Goal: Feedback & Contribution: Contribute content

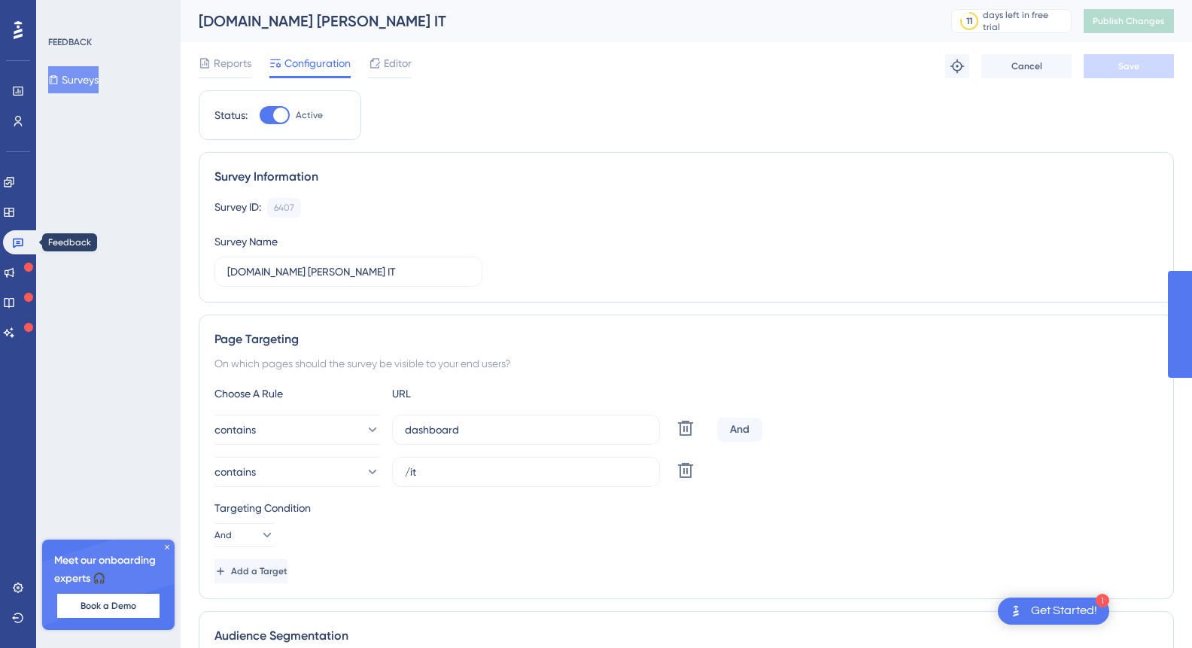
click at [81, 80] on button "Surveys" at bounding box center [73, 79] width 50 height 27
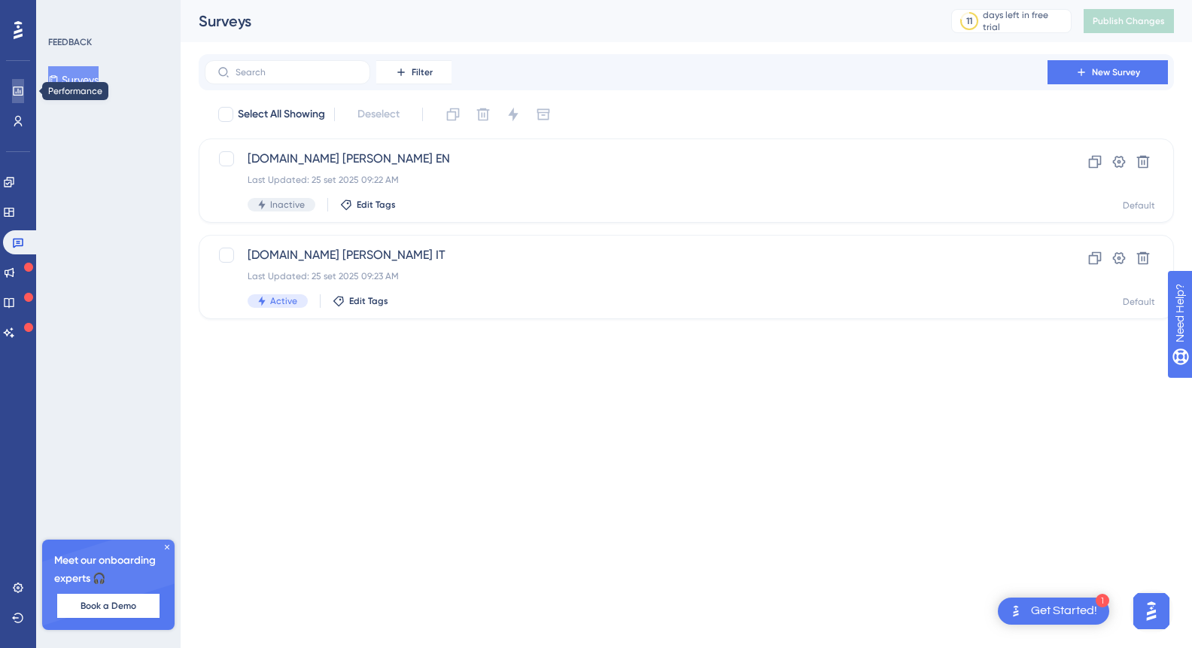
click at [12, 94] on link at bounding box center [18, 91] width 12 height 24
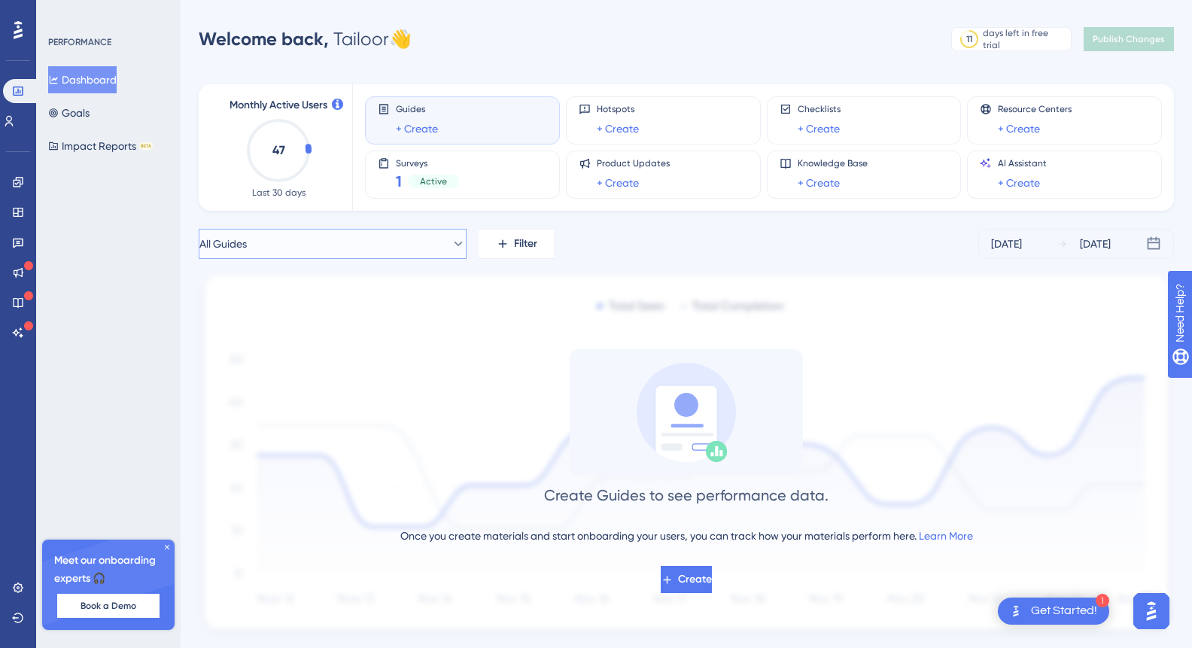
click at [289, 246] on button "All Guides" at bounding box center [333, 244] width 268 height 30
click at [438, 173] on div "1 Active" at bounding box center [427, 181] width 63 height 21
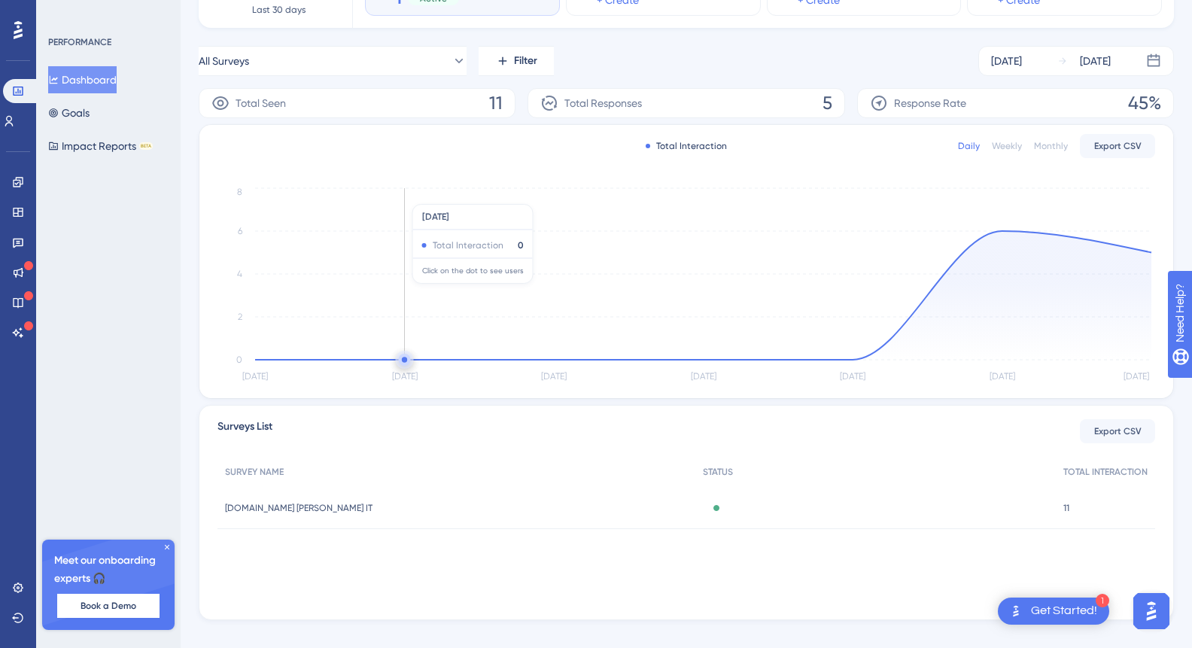
scroll to position [203, 0]
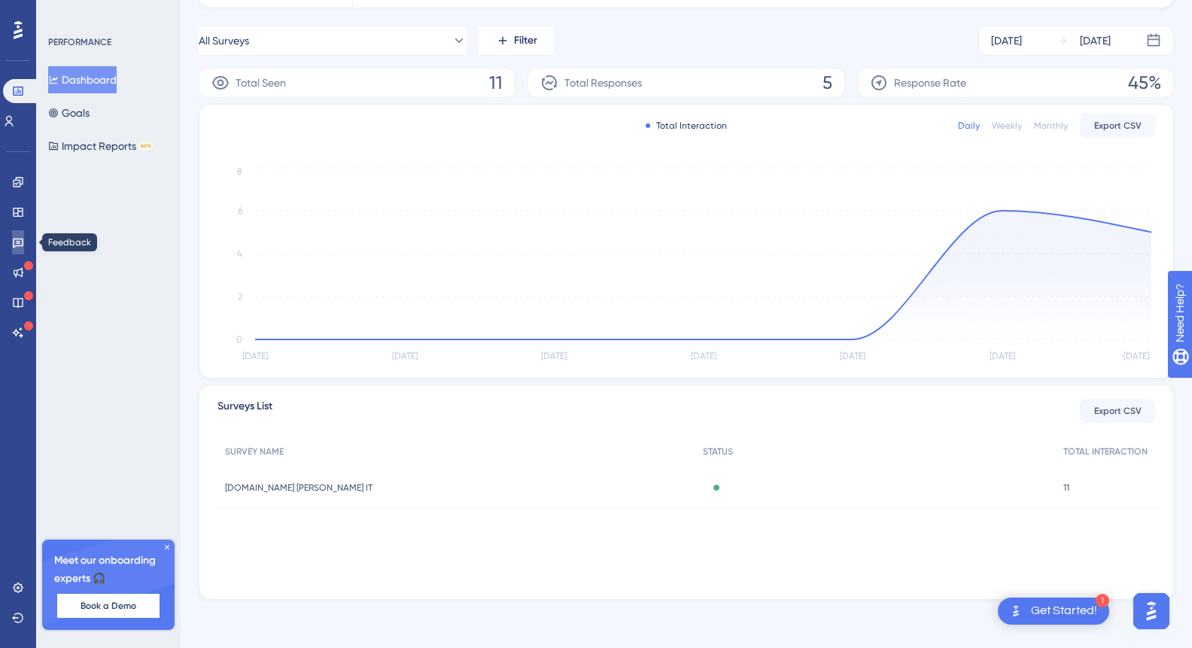
click at [16, 239] on icon at bounding box center [18, 242] width 12 height 12
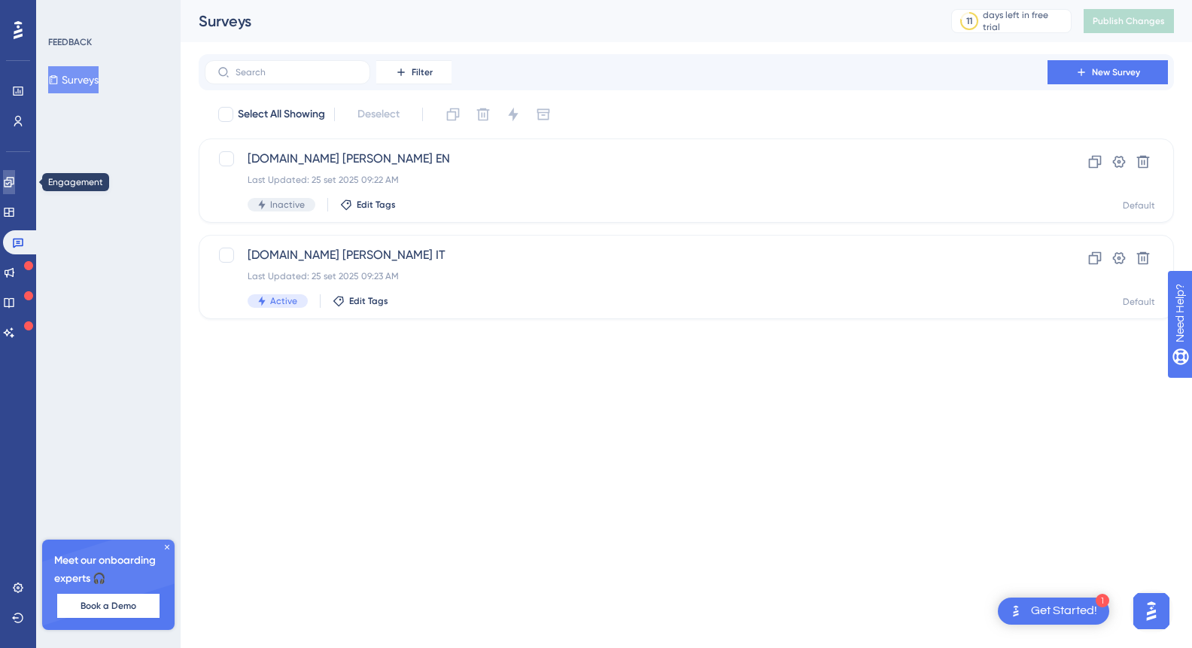
click at [14, 181] on icon at bounding box center [9, 182] width 10 height 10
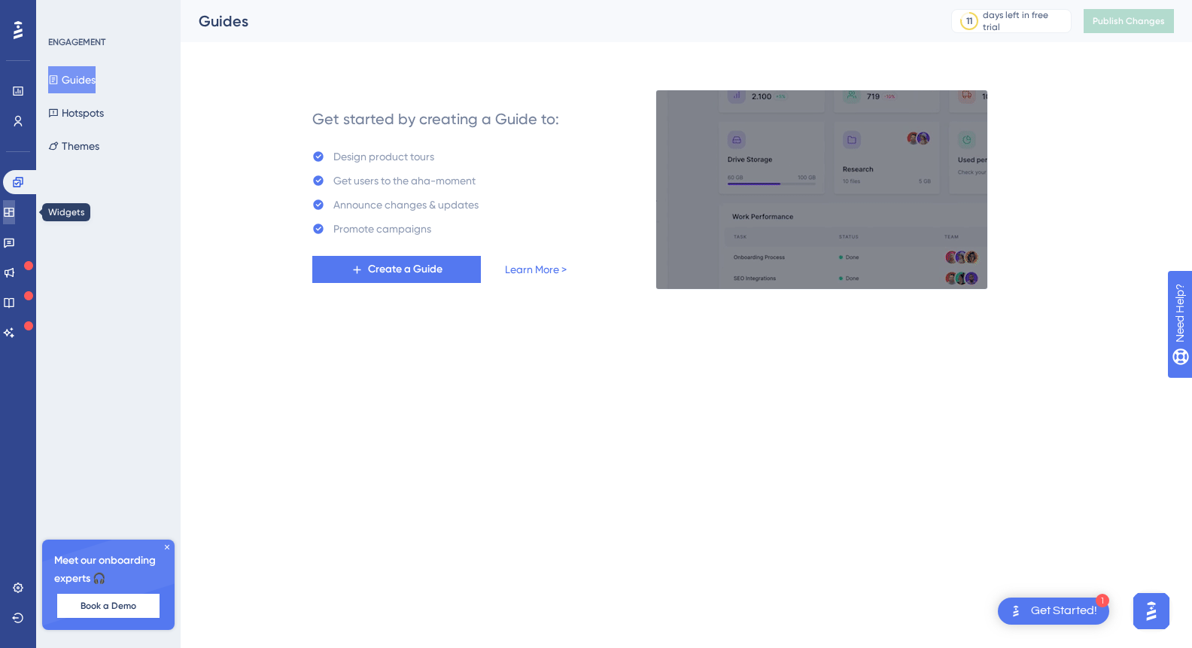
click at [15, 211] on icon at bounding box center [9, 212] width 12 height 12
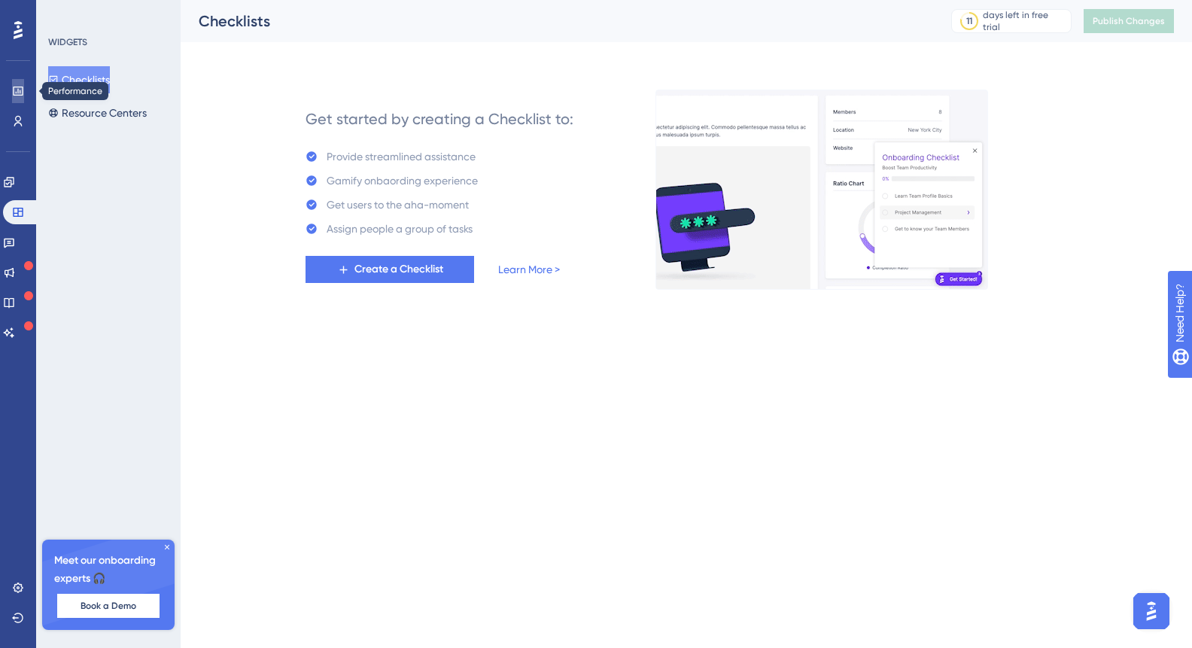
click at [23, 84] on link at bounding box center [18, 91] width 12 height 24
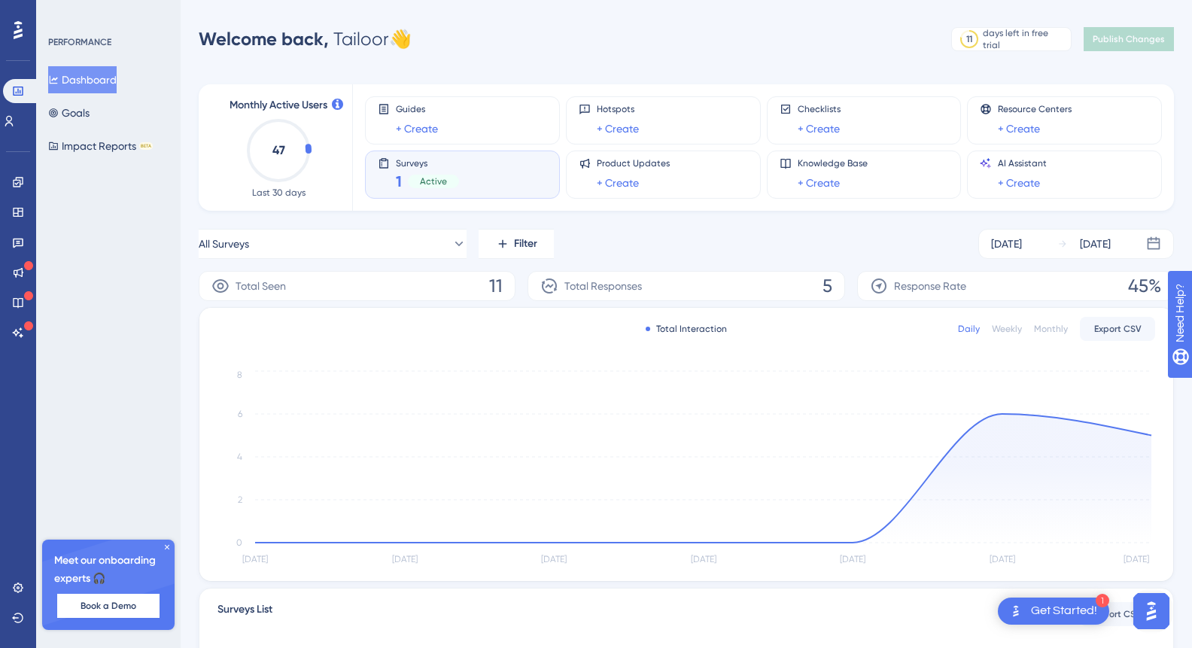
click at [18, 28] on icon at bounding box center [18, 30] width 9 height 18
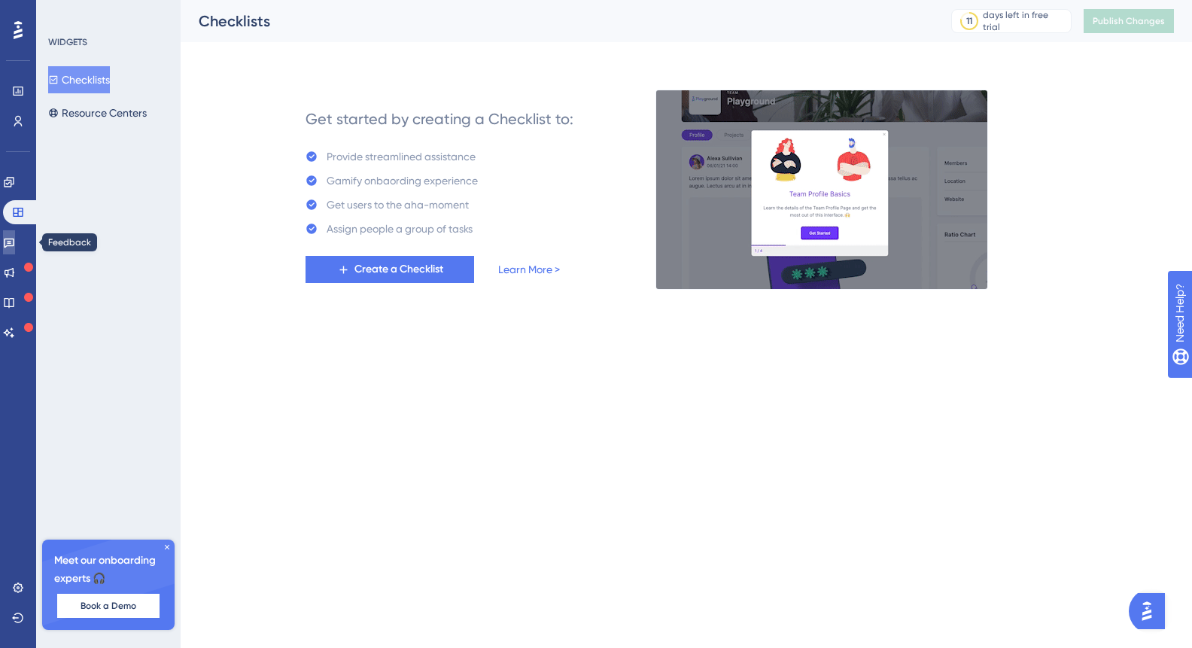
click at [15, 234] on link at bounding box center [9, 242] width 12 height 24
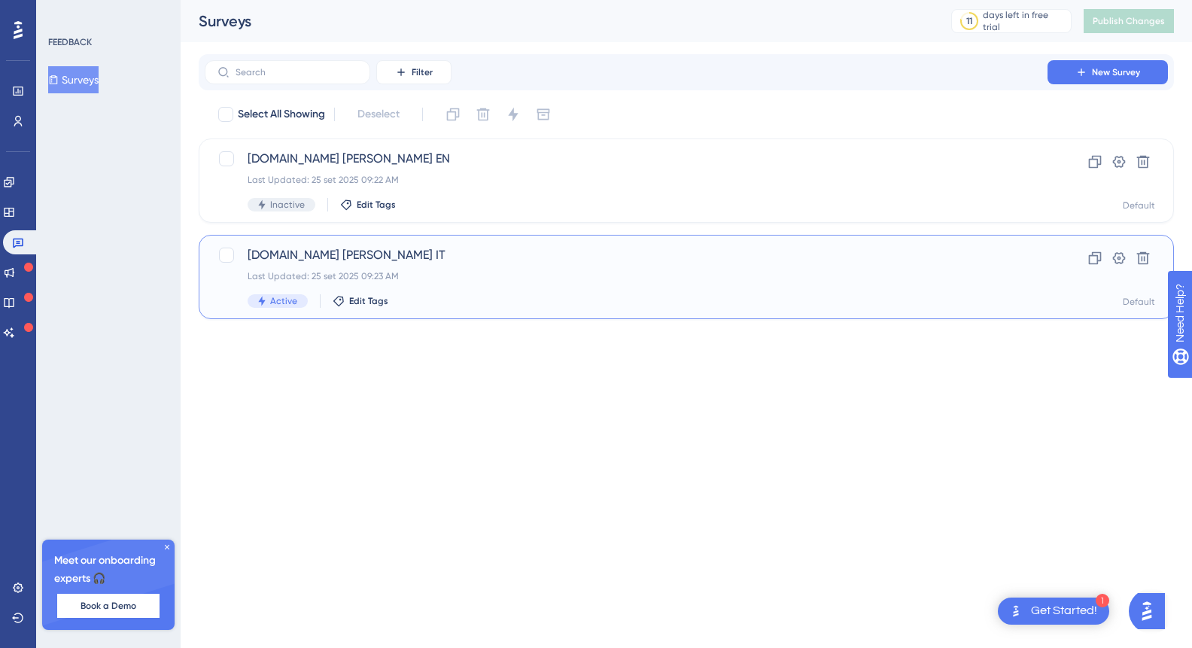
click at [693, 272] on div "Last Updated: 25 set 2025 09:23 AM" at bounding box center [626, 276] width 757 height 12
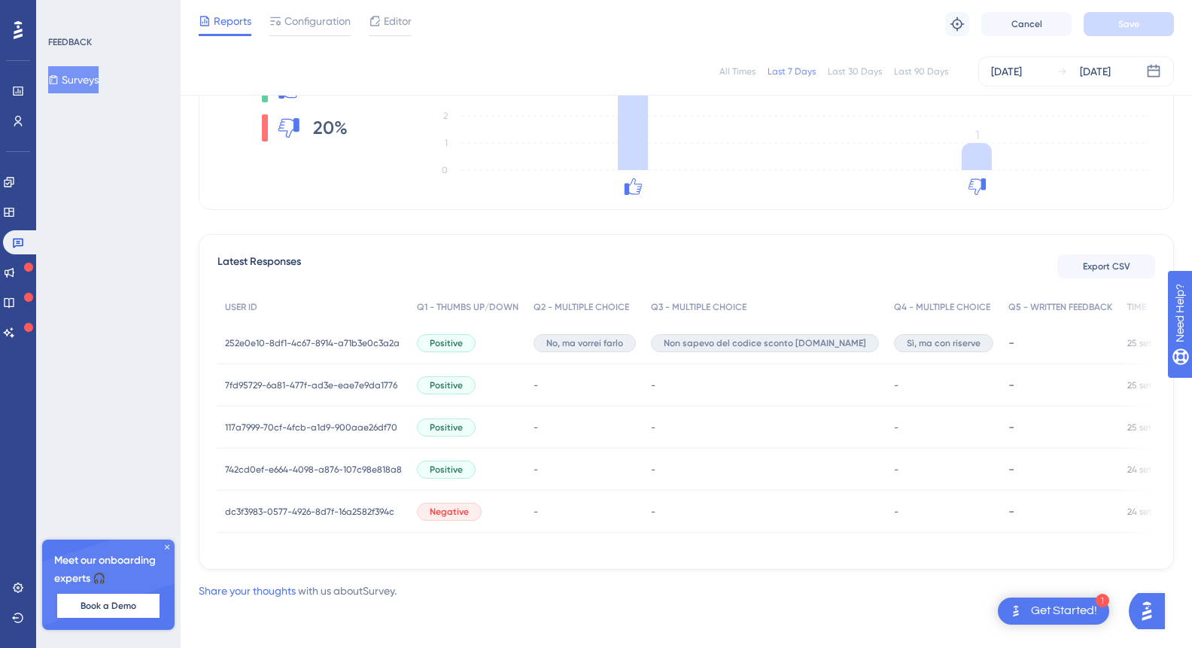
scroll to position [292, 0]
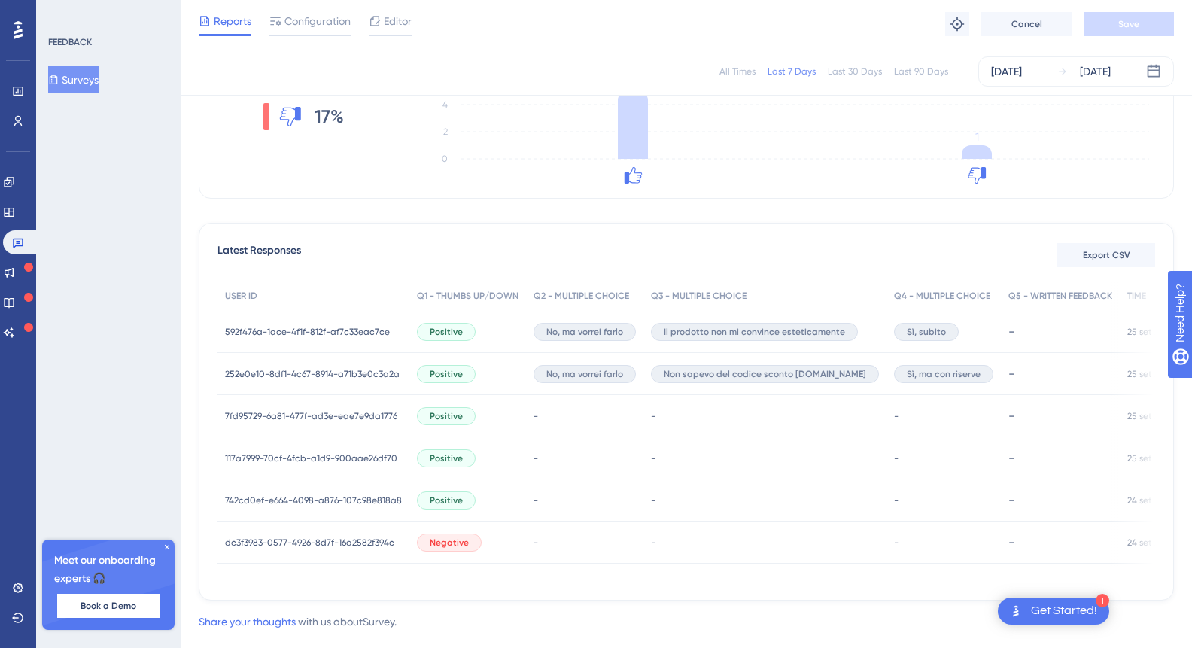
scroll to position [292, 0]
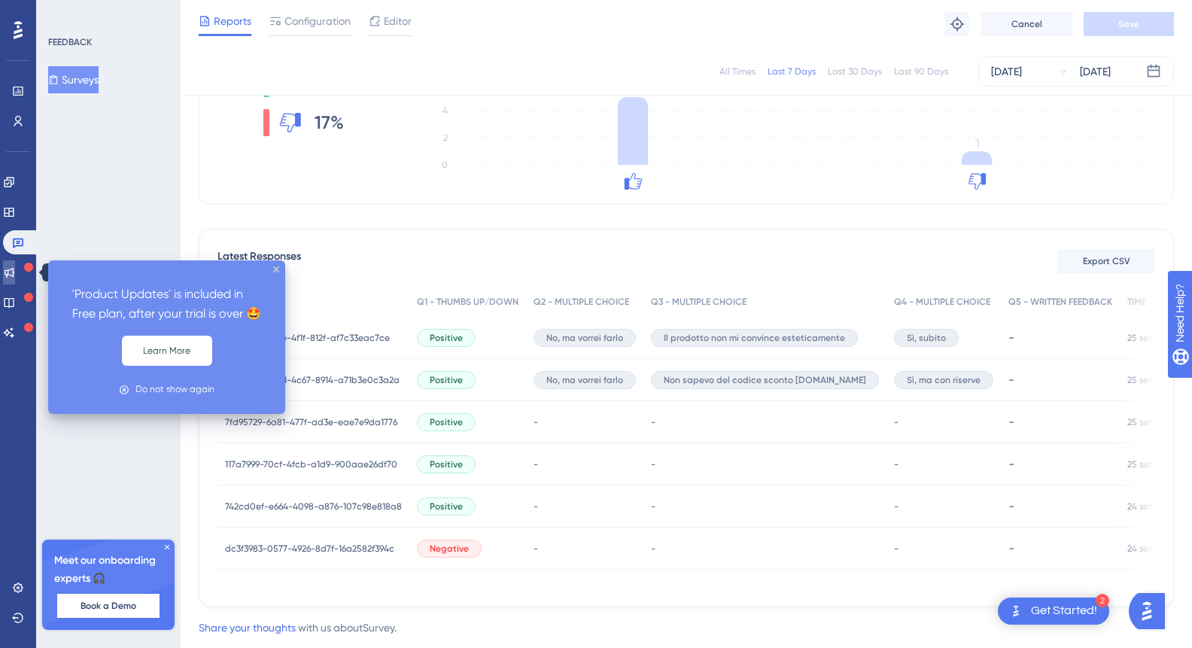
click at [15, 272] on icon at bounding box center [9, 272] width 12 height 12
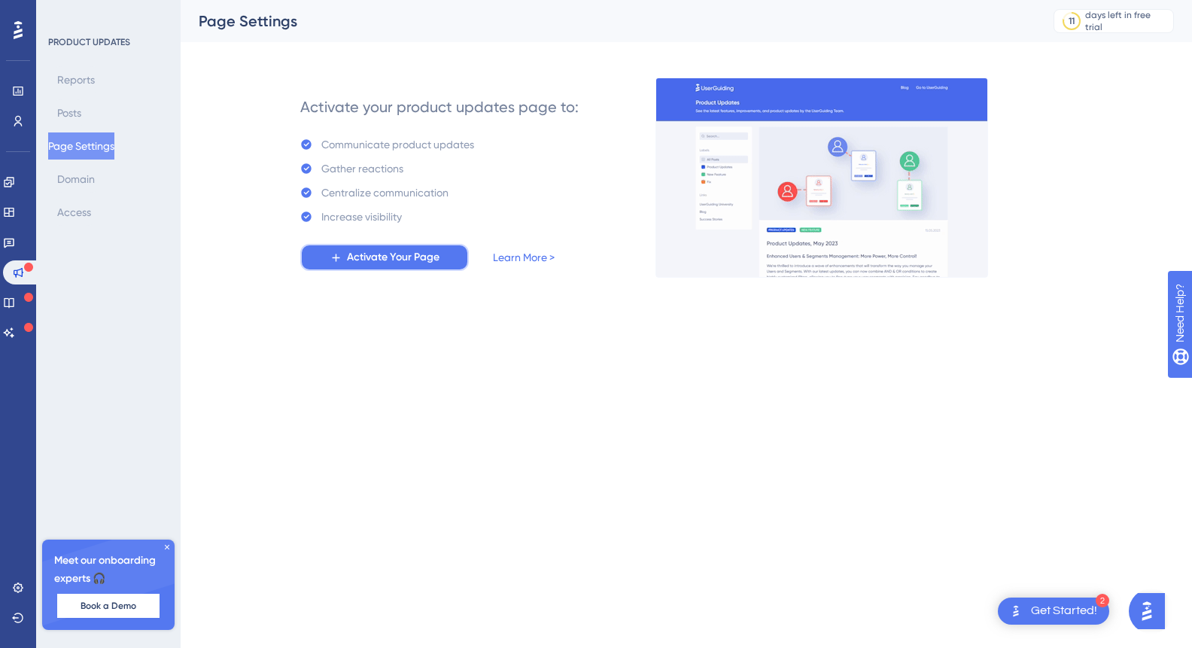
click at [391, 259] on span "Activate Your Page" at bounding box center [393, 257] width 93 height 18
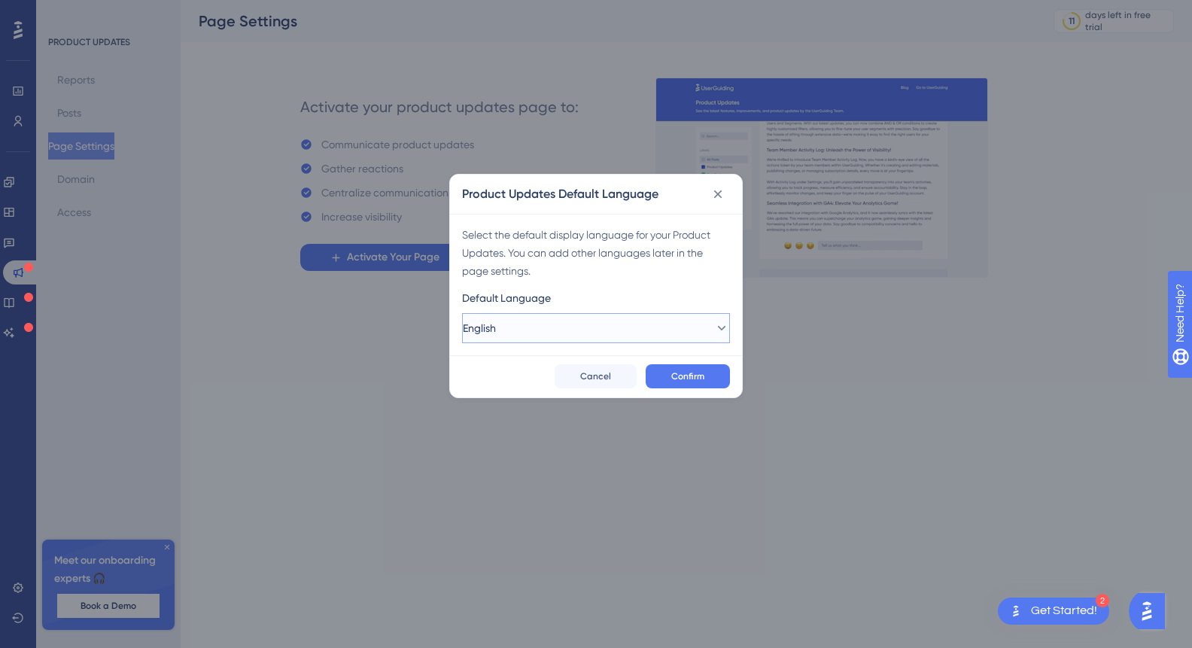
click at [580, 325] on button "English" at bounding box center [596, 328] width 268 height 30
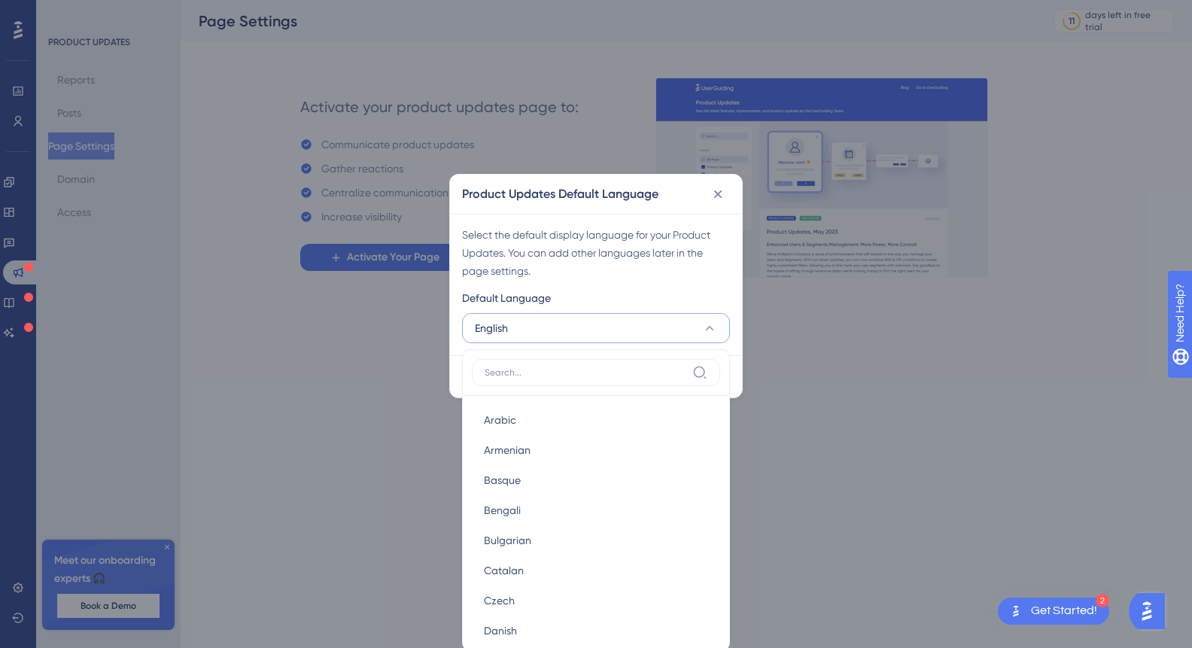
click at [732, 347] on div "Select the default display language for your Product Updates. You can add other…" at bounding box center [596, 285] width 292 height 142
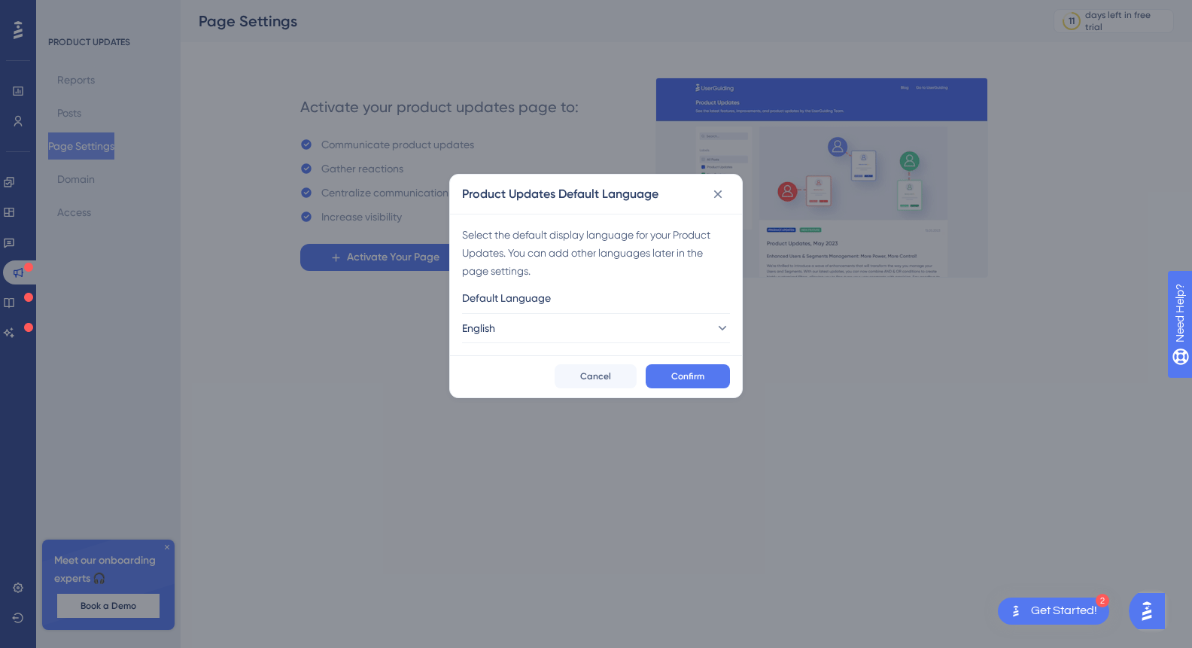
click at [383, 423] on div "Product Updates Default Language Select the default display language for your P…" at bounding box center [596, 324] width 1192 height 648
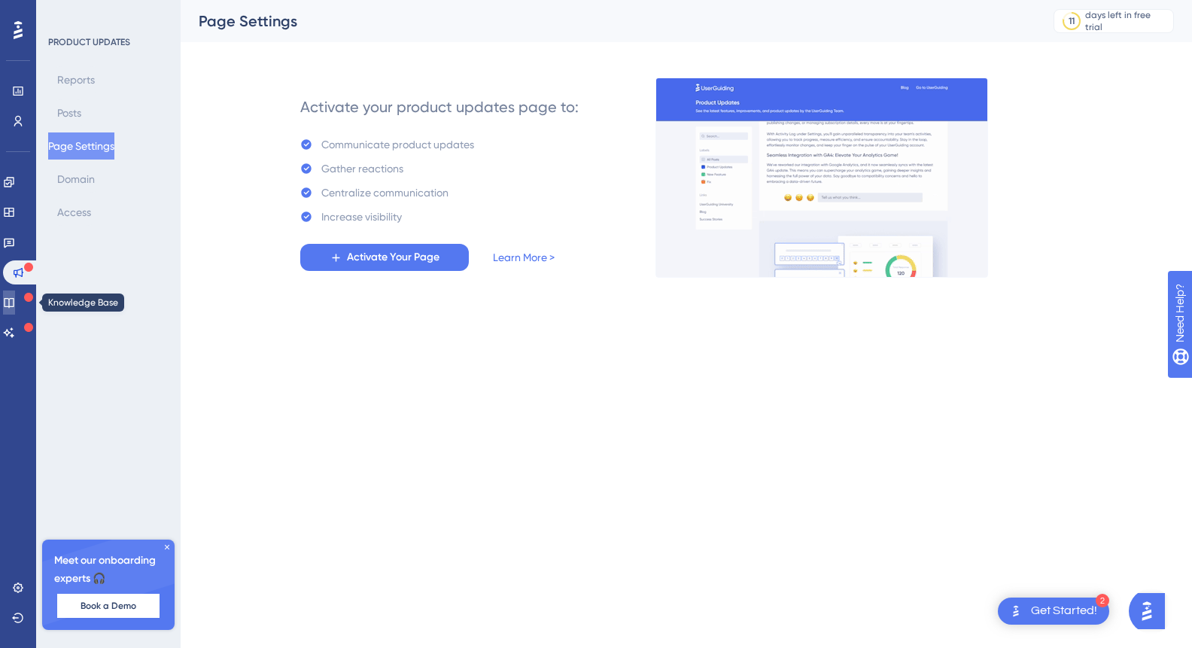
click at [14, 306] on icon at bounding box center [9, 303] width 10 height 10
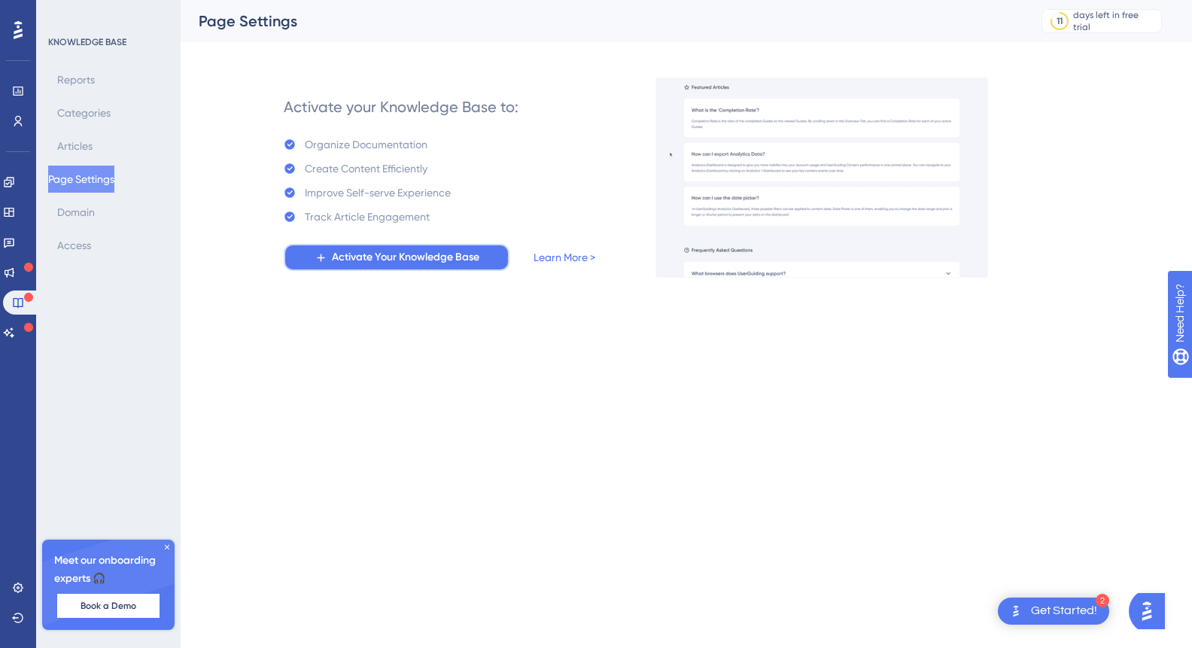
click at [428, 248] on span "Activate Your Knowledge Base" at bounding box center [406, 257] width 148 height 18
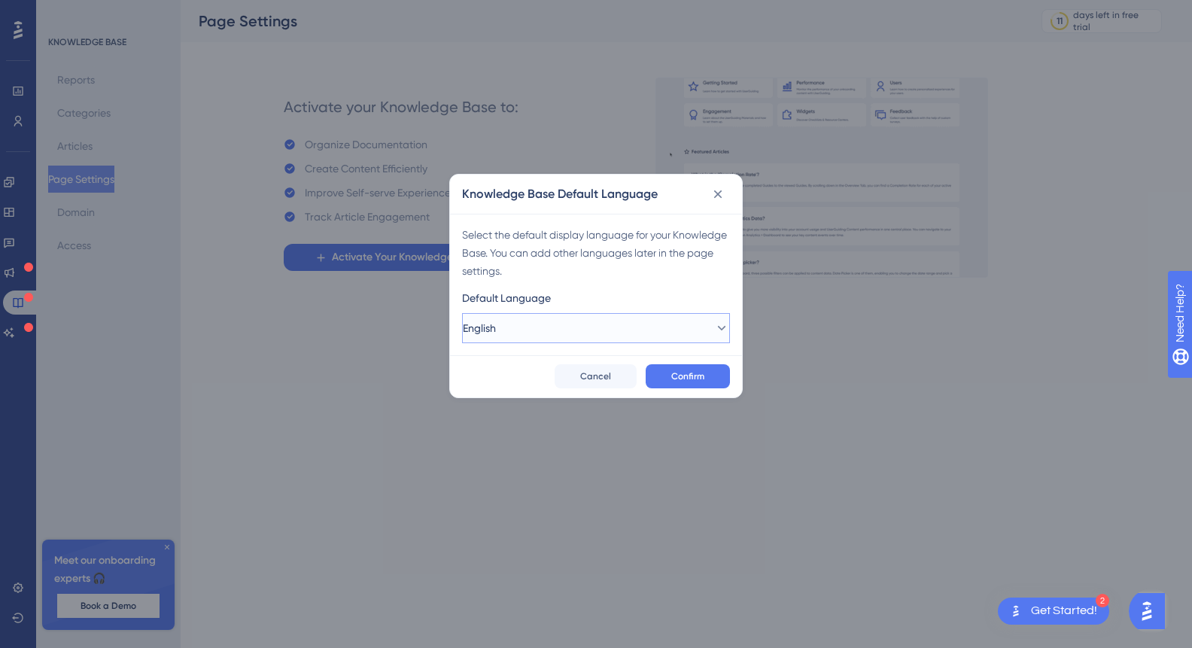
click at [645, 330] on button "English" at bounding box center [596, 328] width 268 height 30
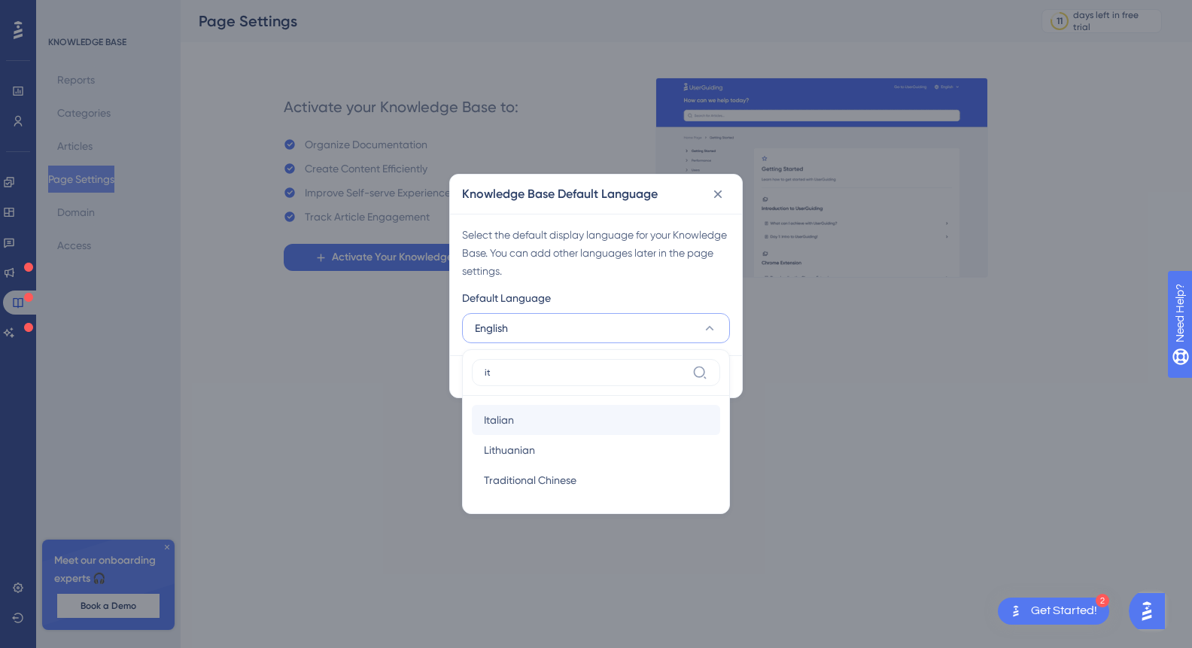
type input "it"
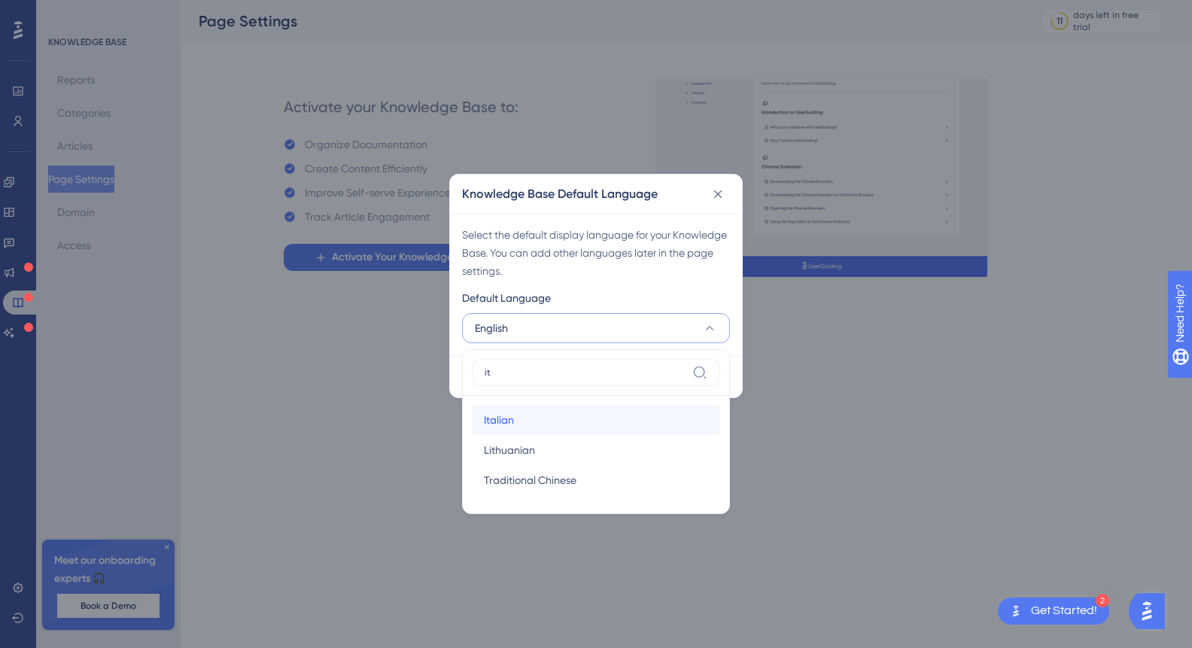
click at [589, 414] on div "Italian Italian" at bounding box center [596, 420] width 224 height 30
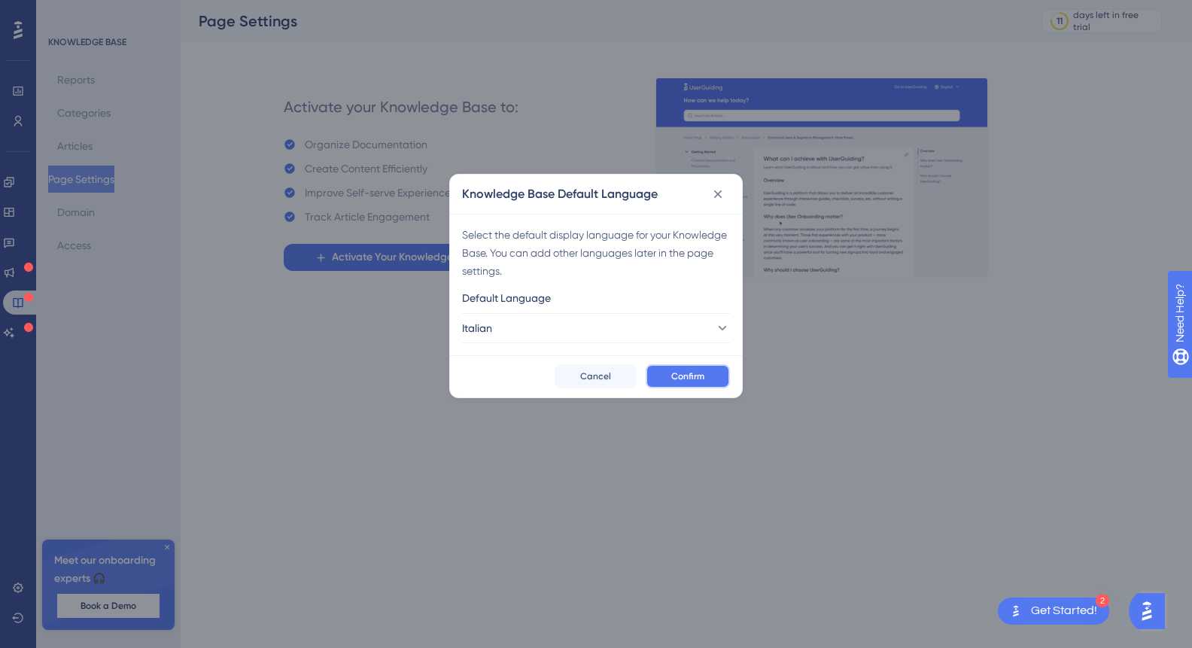
click at [687, 370] on span "Confirm" at bounding box center [687, 376] width 33 height 12
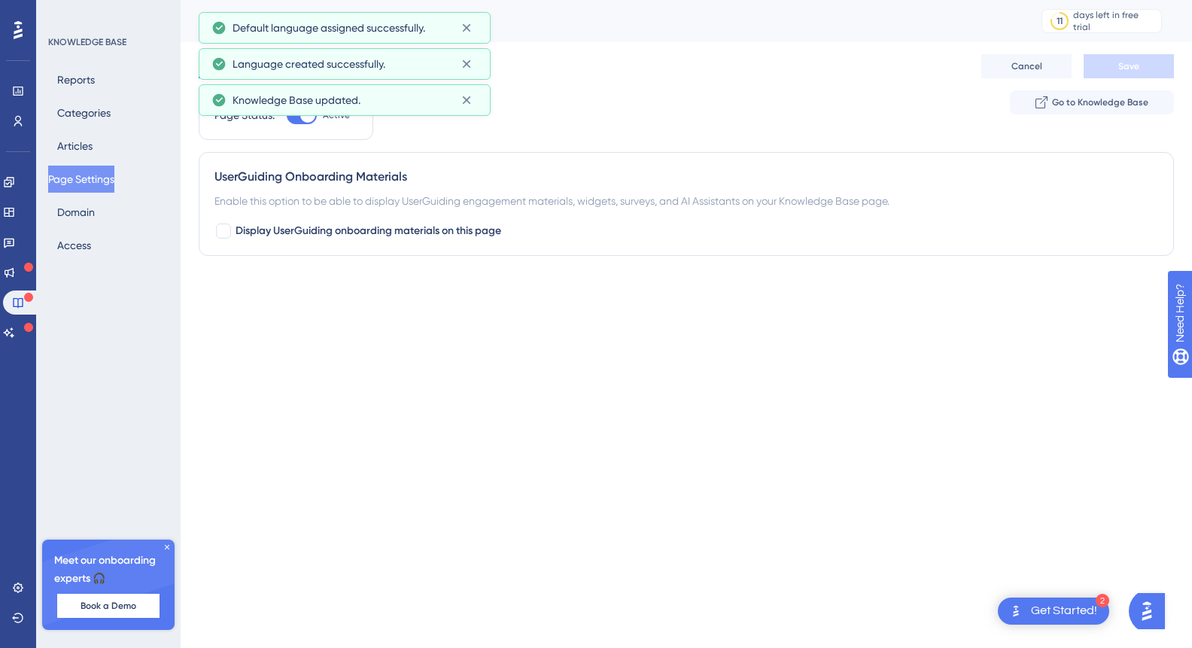
click at [526, 127] on div "Page Status: Active Go to Knowledge Base" at bounding box center [686, 121] width 975 height 62
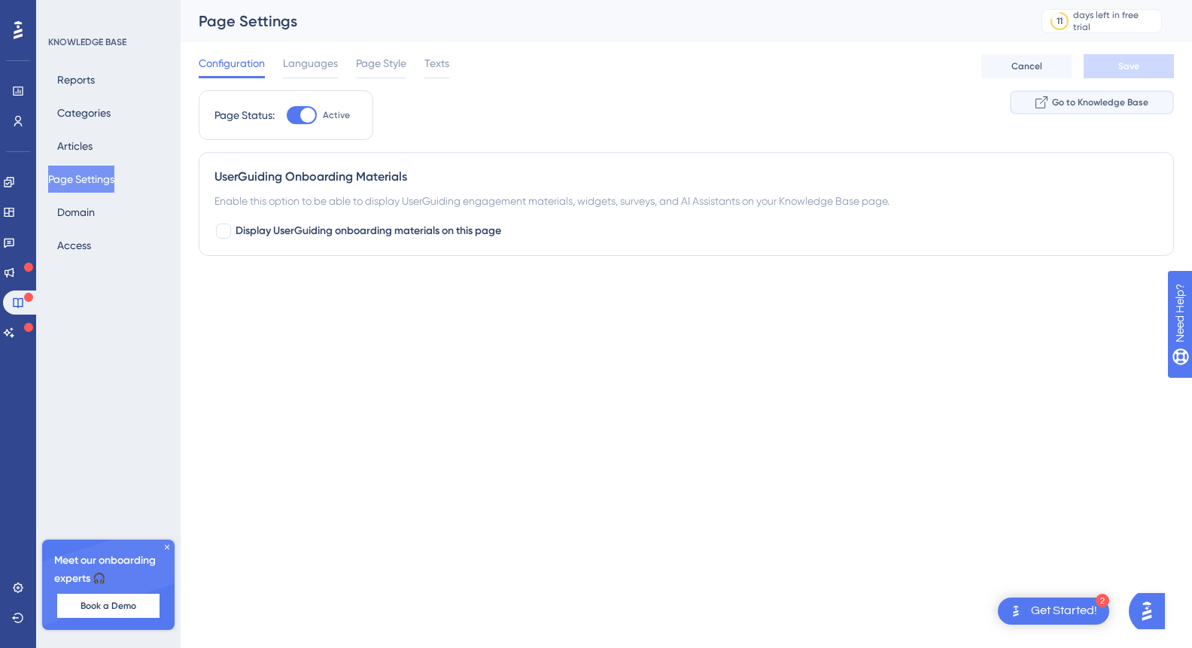
click at [1094, 100] on span "Go to Knowledge Base" at bounding box center [1100, 102] width 96 height 12
click at [70, 140] on button "Articles" at bounding box center [74, 145] width 53 height 27
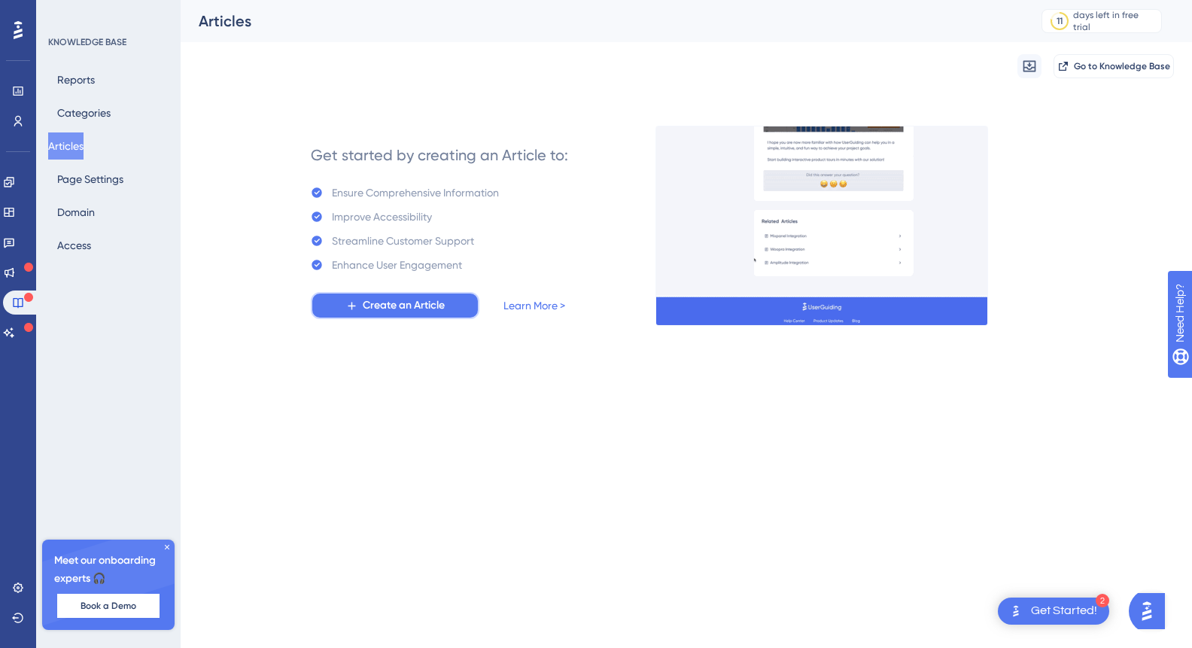
click at [390, 312] on span "Create an Article" at bounding box center [404, 306] width 82 height 18
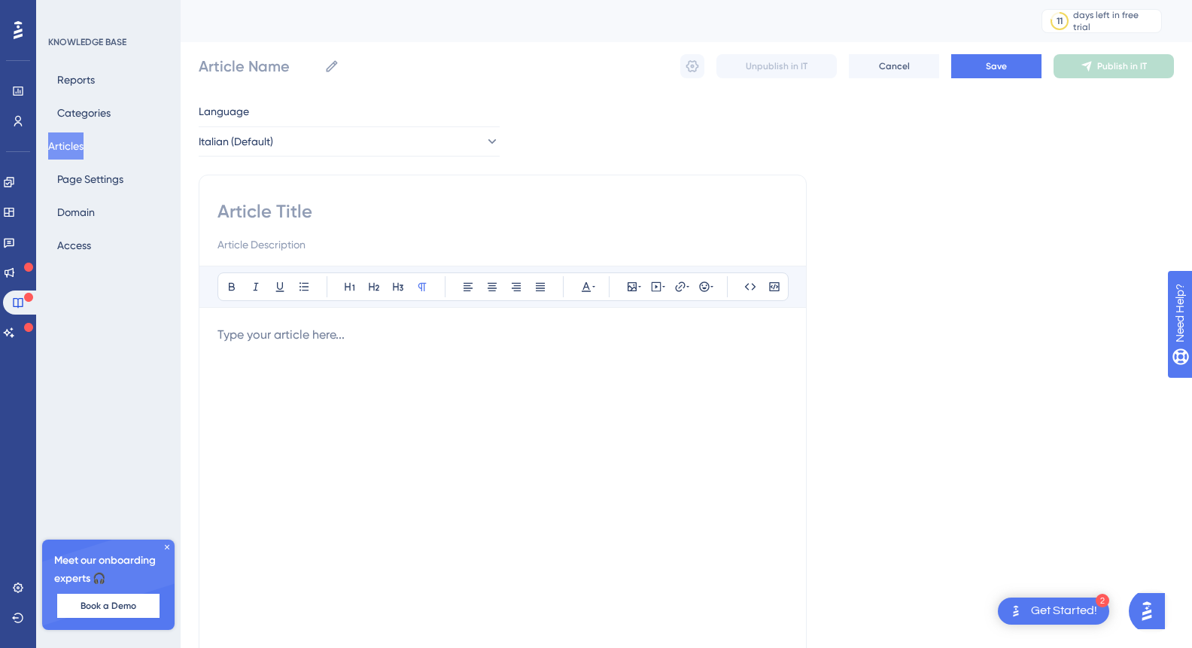
click at [348, 222] on input at bounding box center [503, 211] width 571 height 24
type input "FA"
type input "FAQ"
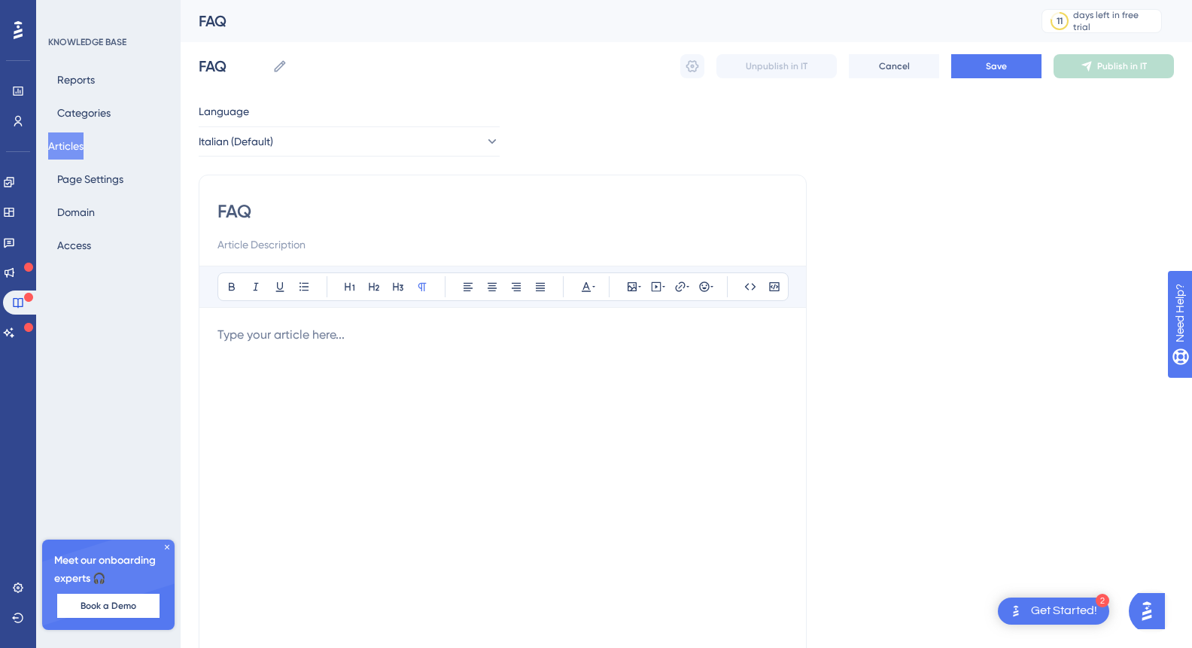
type input "FAQ"
click at [345, 361] on div at bounding box center [503, 491] width 571 height 331
click at [988, 61] on span "Save" at bounding box center [996, 66] width 21 height 12
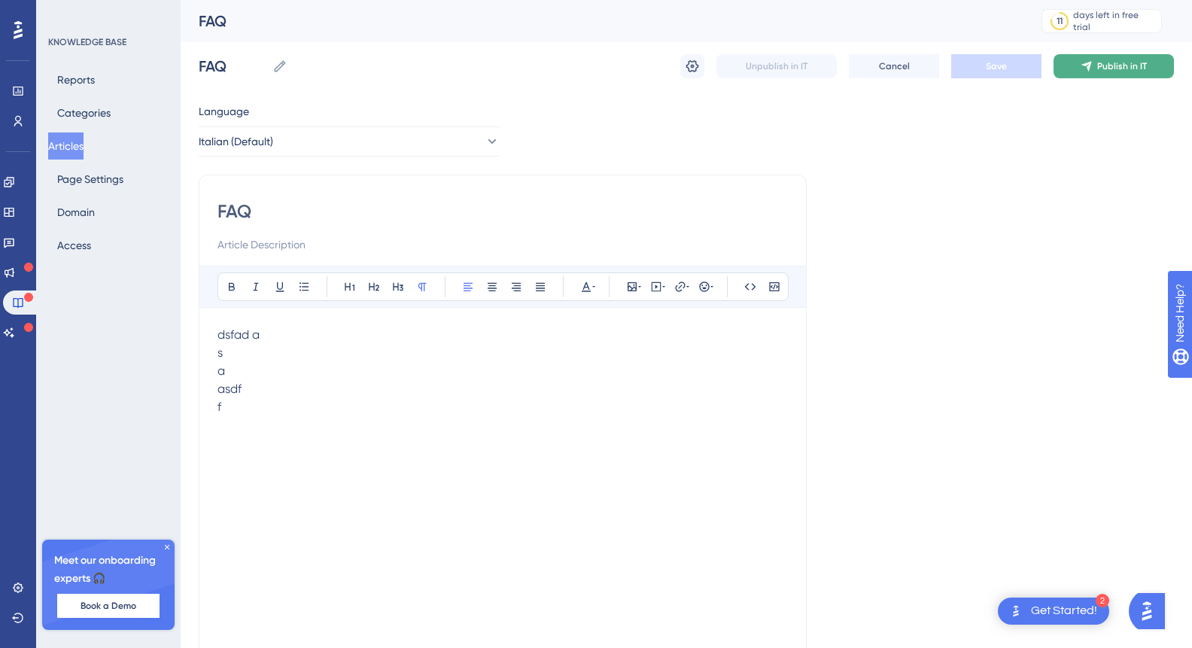
click at [1076, 61] on button "Publish in IT" at bounding box center [1114, 66] width 120 height 24
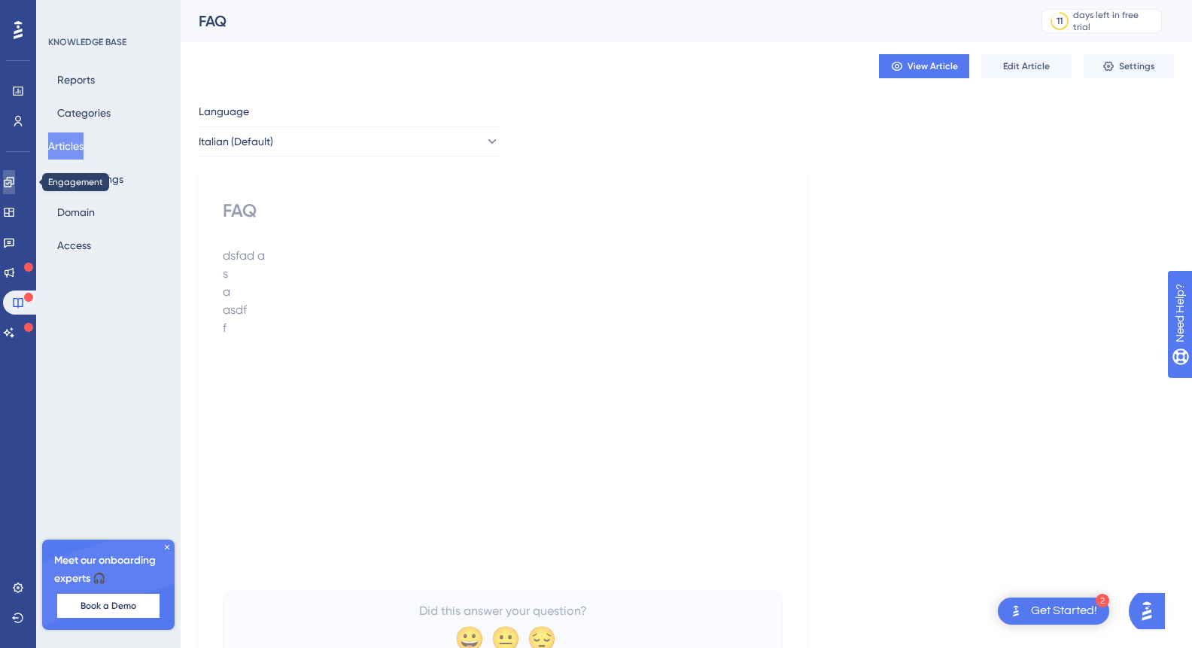
click at [15, 189] on link at bounding box center [9, 182] width 12 height 24
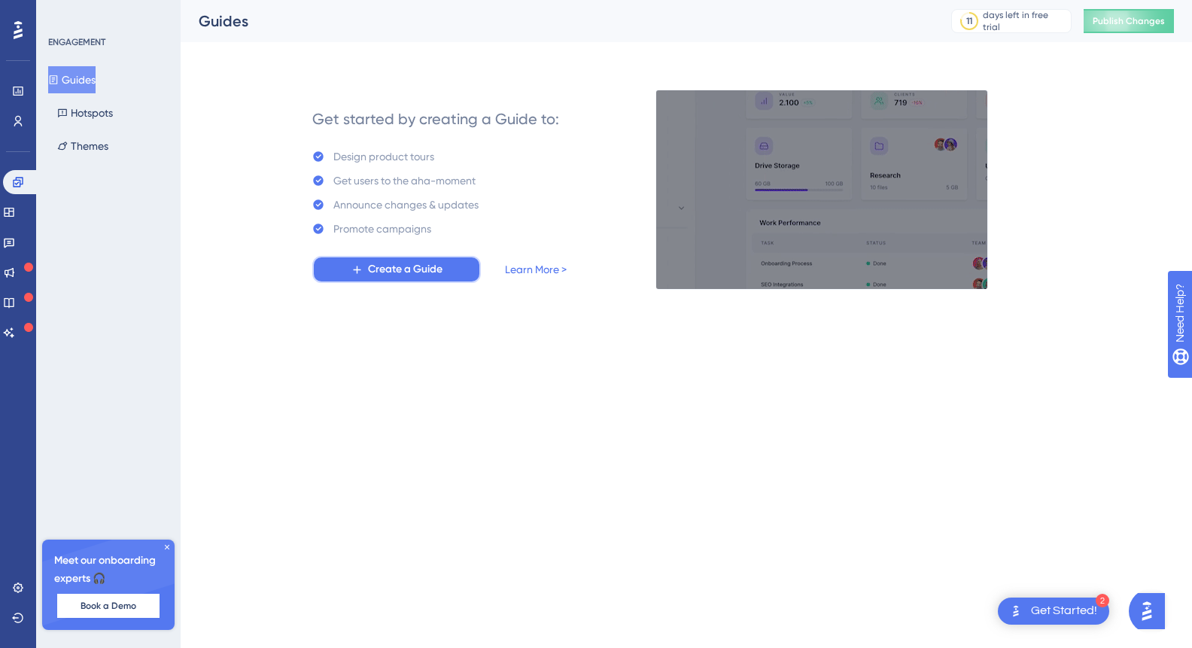
click at [414, 273] on span "Create a Guide" at bounding box center [405, 269] width 75 height 18
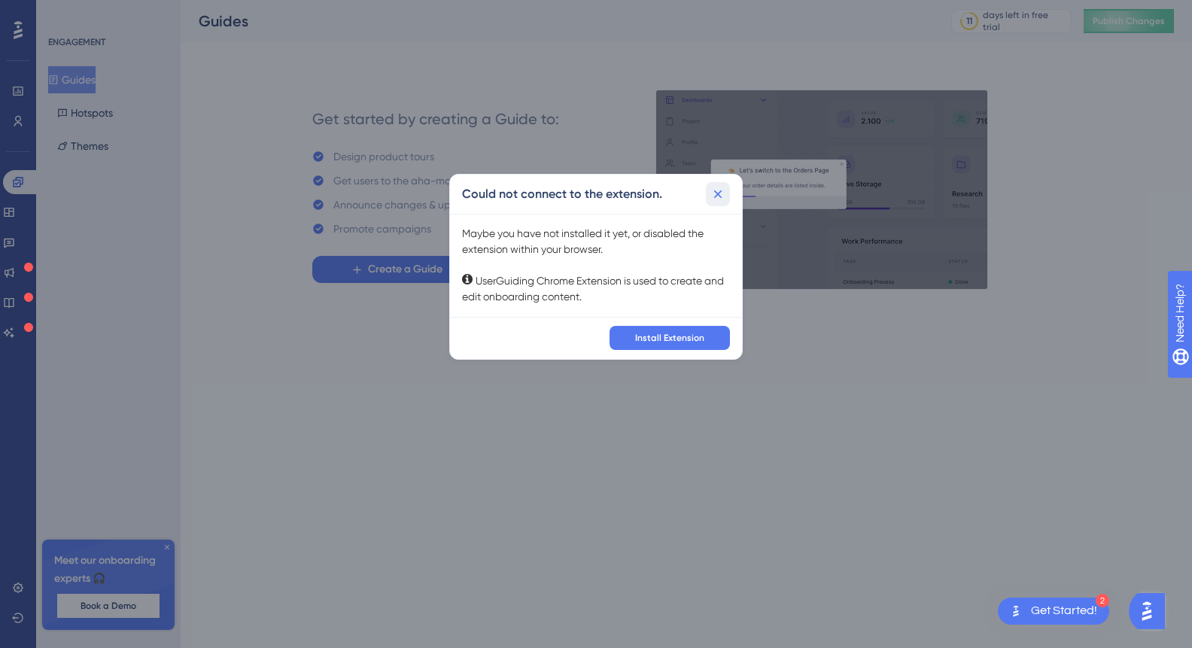
click at [720, 195] on icon at bounding box center [718, 194] width 8 height 8
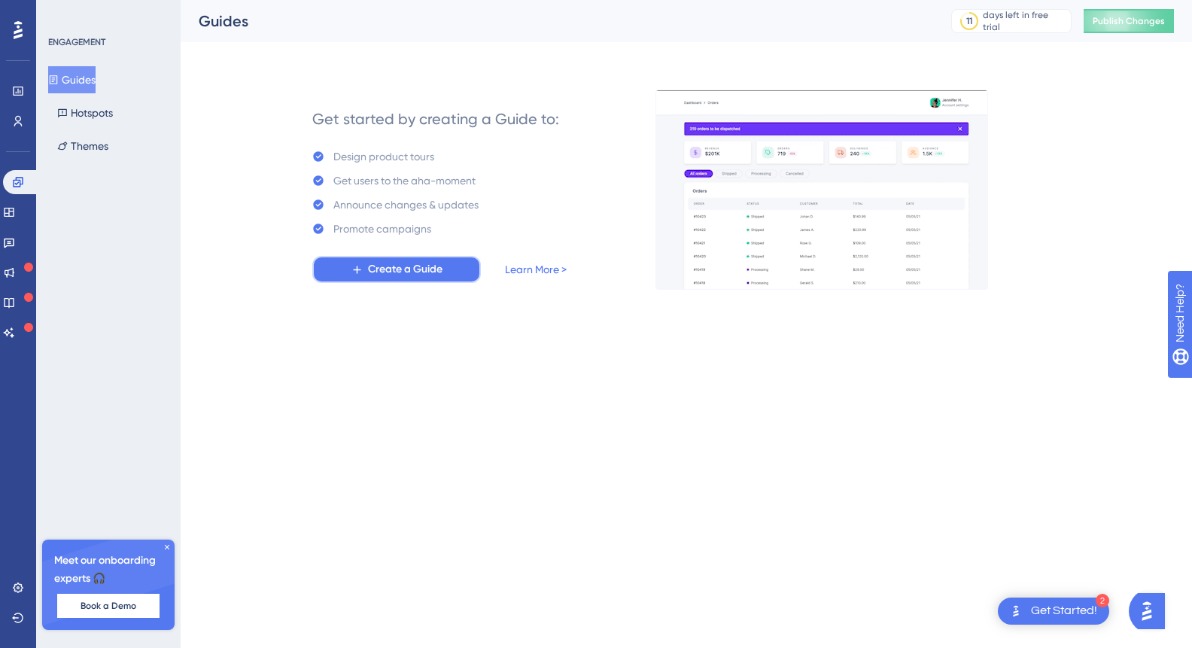
click at [413, 272] on span "Create a Guide" at bounding box center [405, 269] width 75 height 18
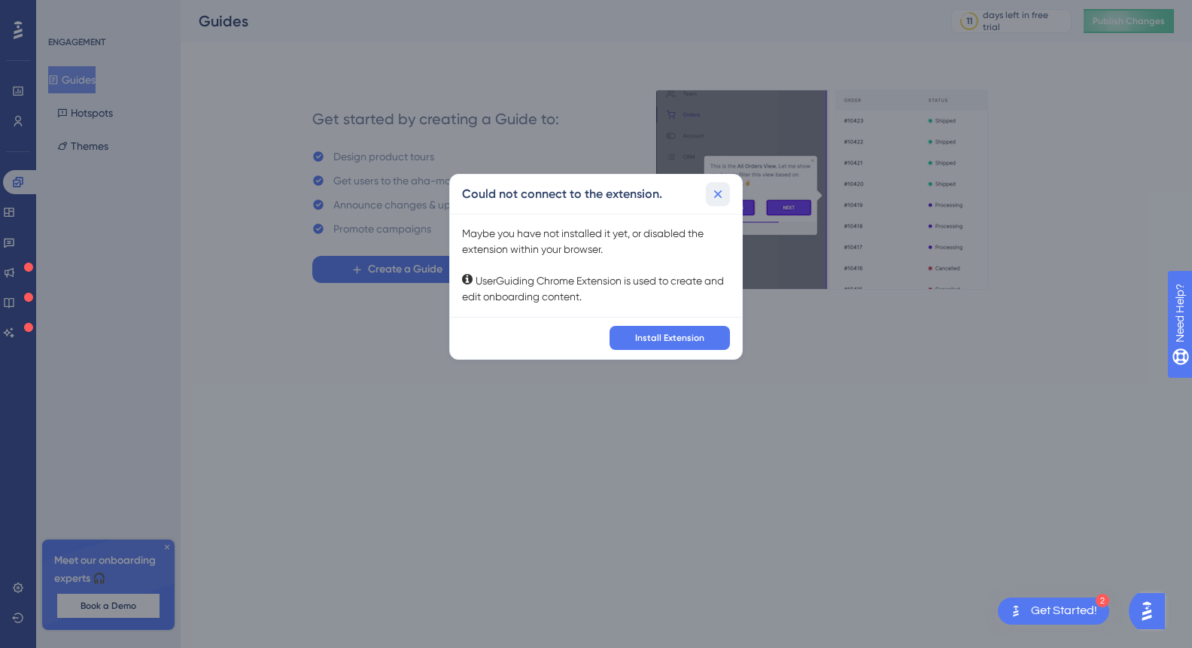
click at [711, 190] on icon at bounding box center [718, 194] width 15 height 15
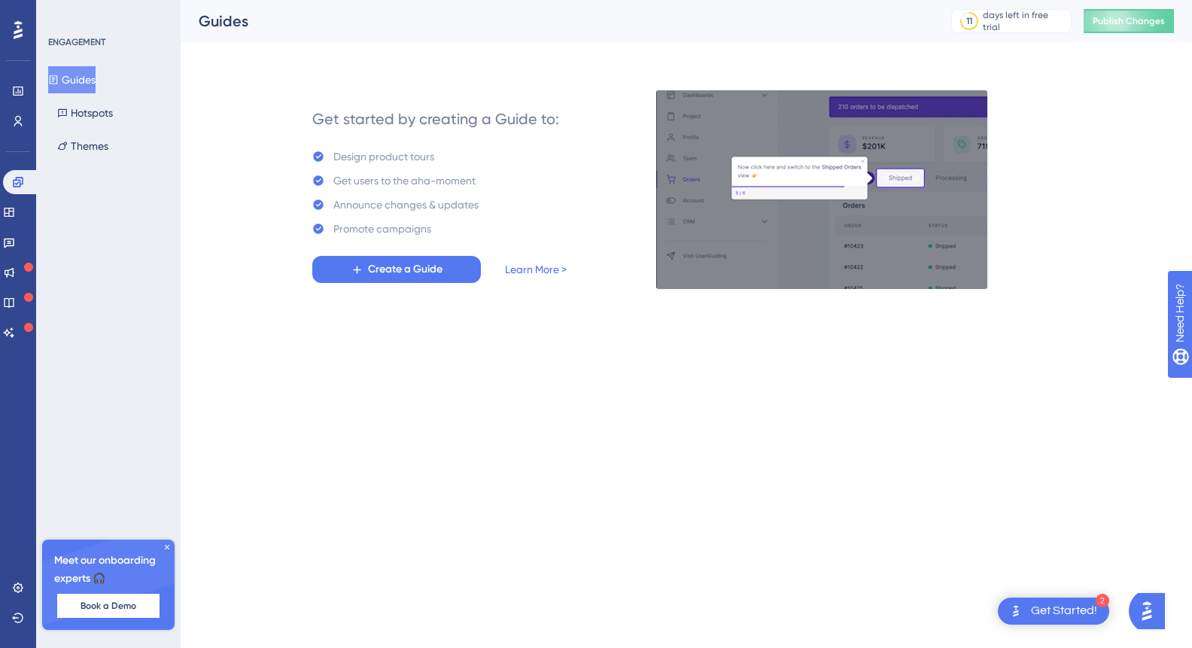
click at [814, 0] on html "2 Get Started! Performance Users Engagement Widgets Feedback Product Updates Kn…" at bounding box center [596, 0] width 1192 height 0
click at [431, 269] on span "Create a Guide" at bounding box center [405, 269] width 75 height 18
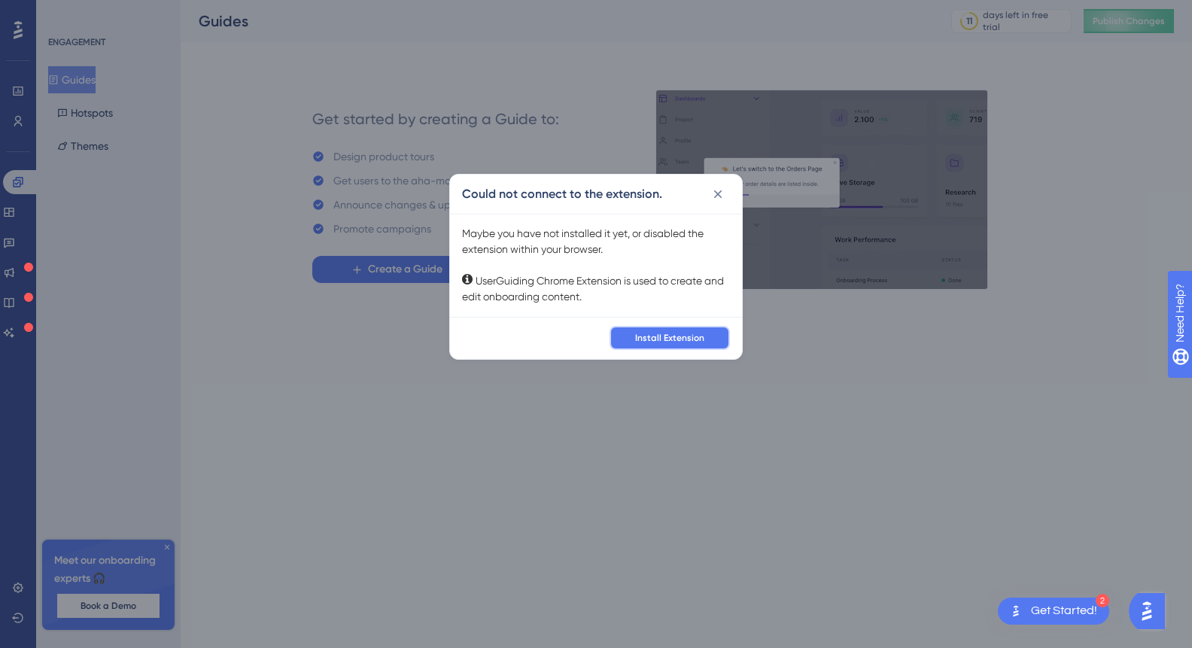
click at [677, 336] on span "Install Extension" at bounding box center [669, 338] width 69 height 12
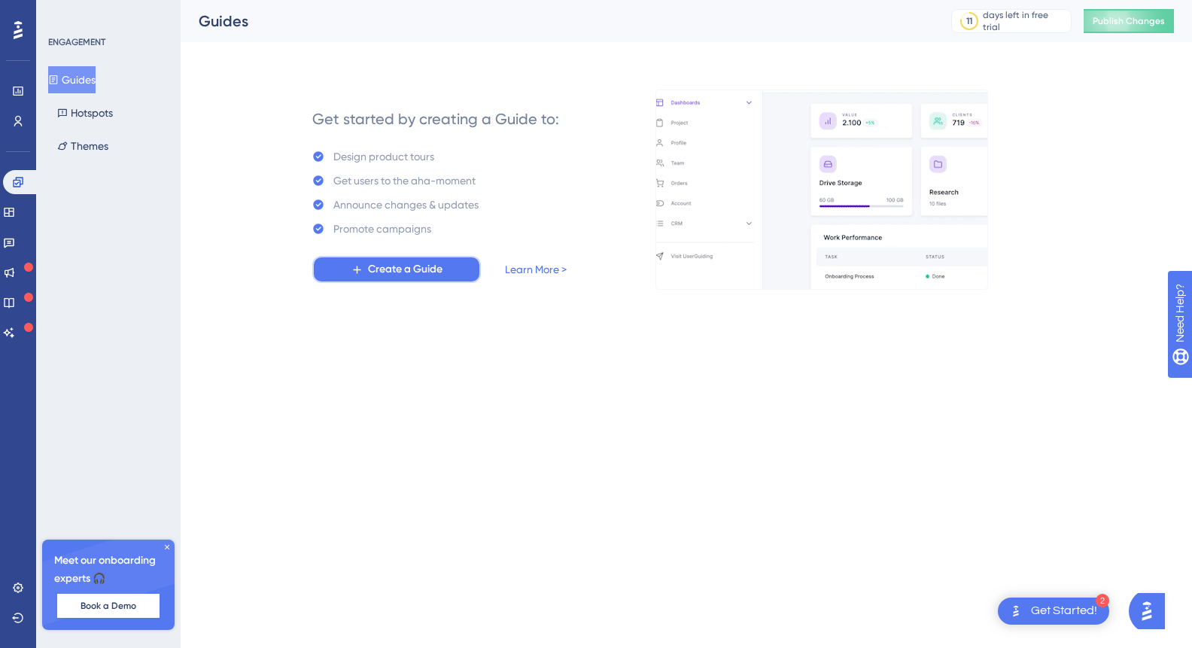
click at [434, 278] on span "Create a Guide" at bounding box center [405, 269] width 75 height 18
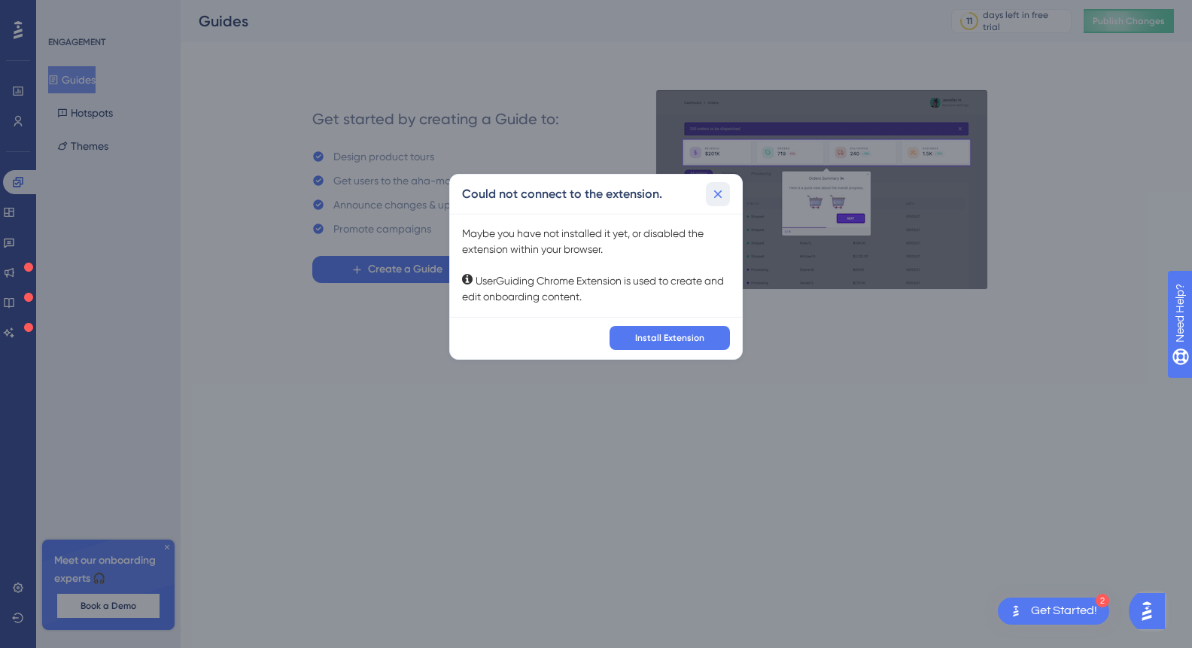
click at [717, 196] on icon at bounding box center [718, 194] width 15 height 15
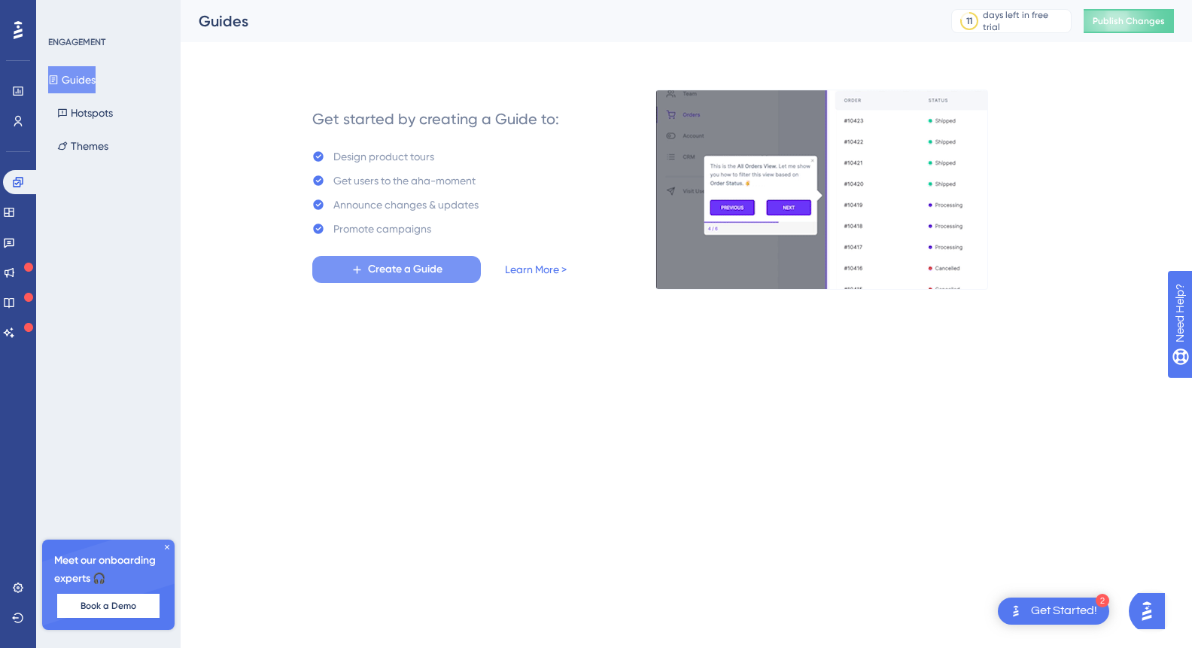
click at [455, 266] on button "Create a Guide" at bounding box center [396, 269] width 169 height 27
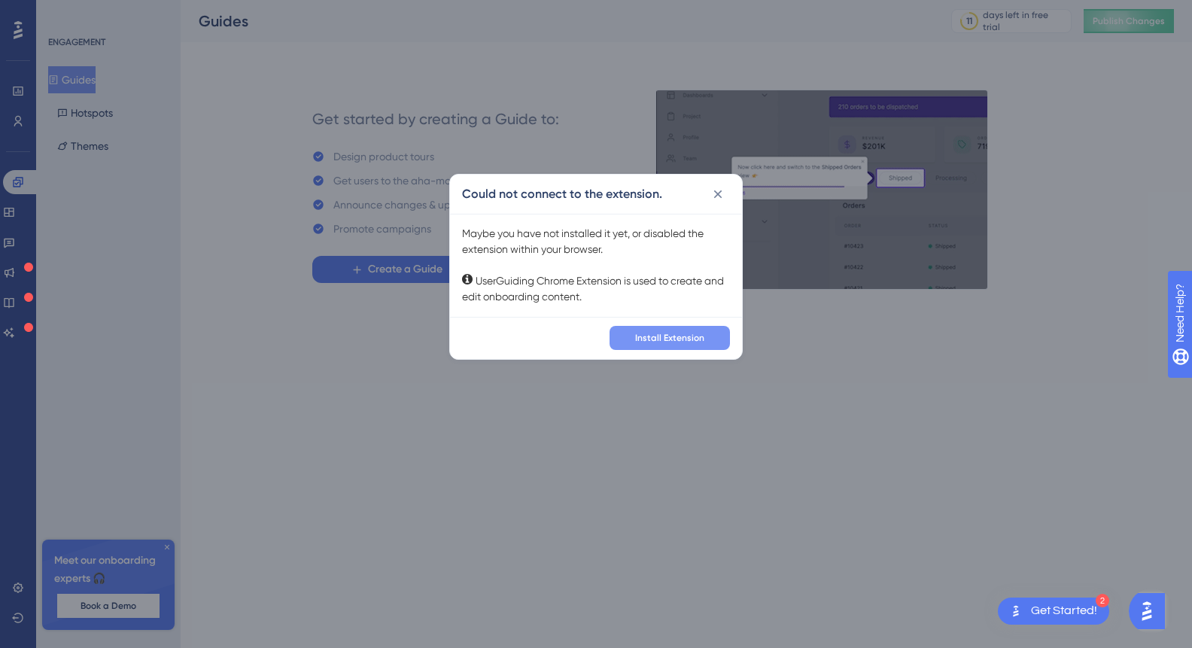
click at [693, 336] on span "Install Extension" at bounding box center [669, 338] width 69 height 12
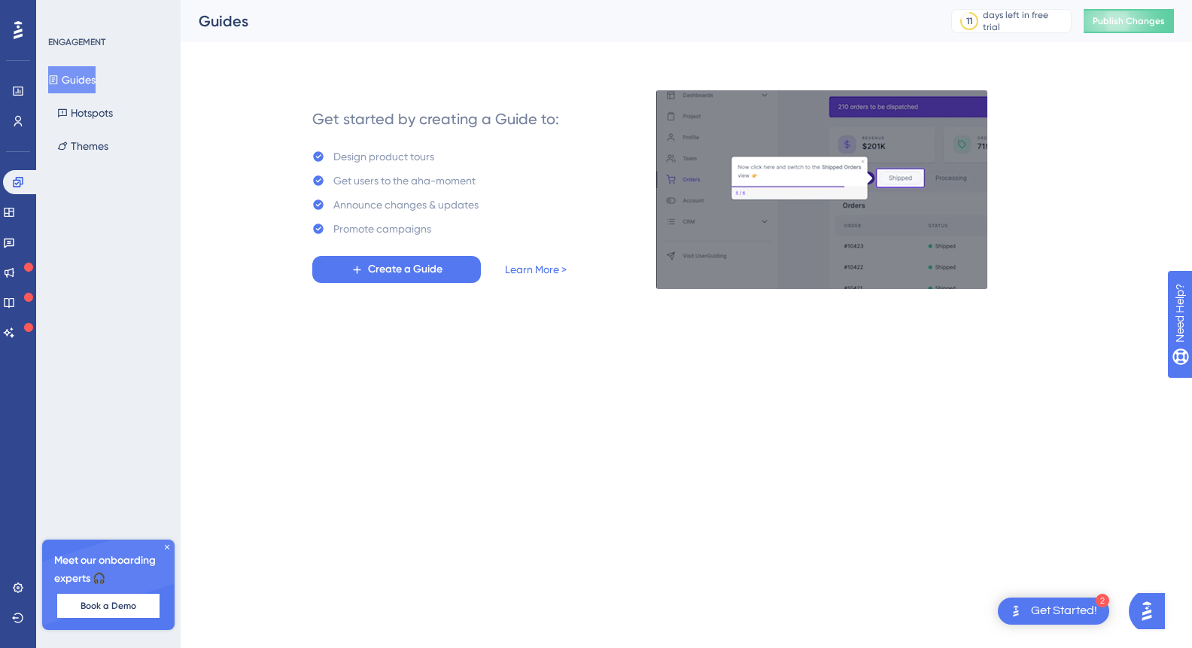
click at [1035, 159] on div "Get started by creating a Guide to: Design product tours Get users to the aha-m…" at bounding box center [713, 189] width 921 height 199
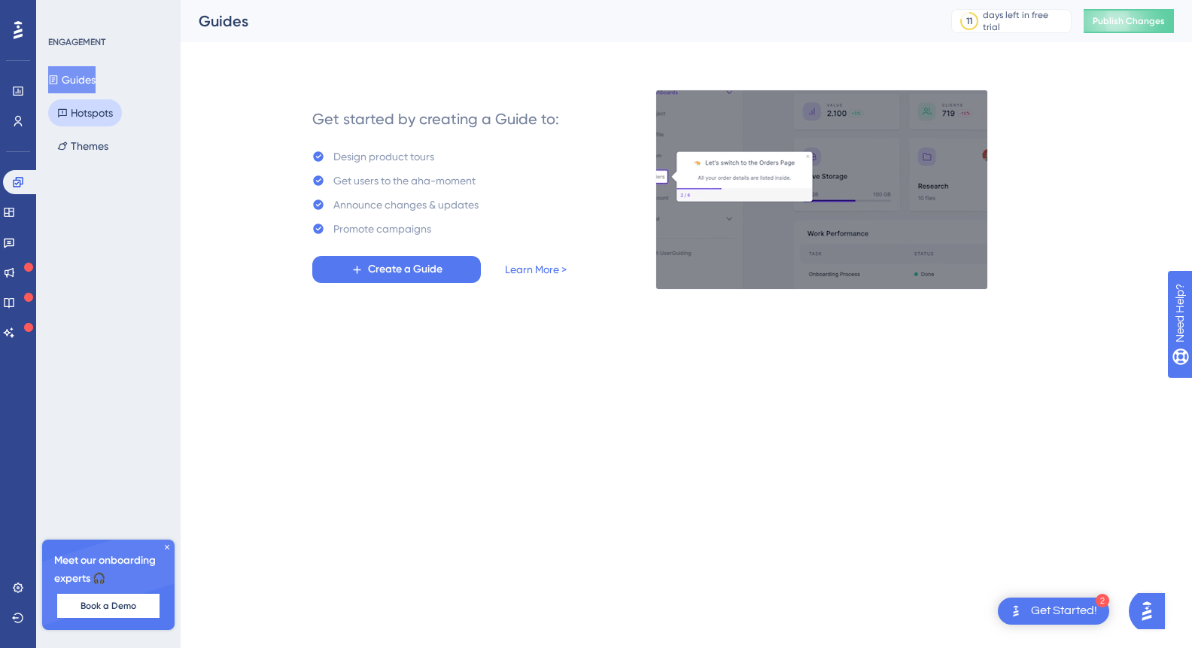
click at [115, 107] on button "Hotspots" at bounding box center [85, 112] width 74 height 27
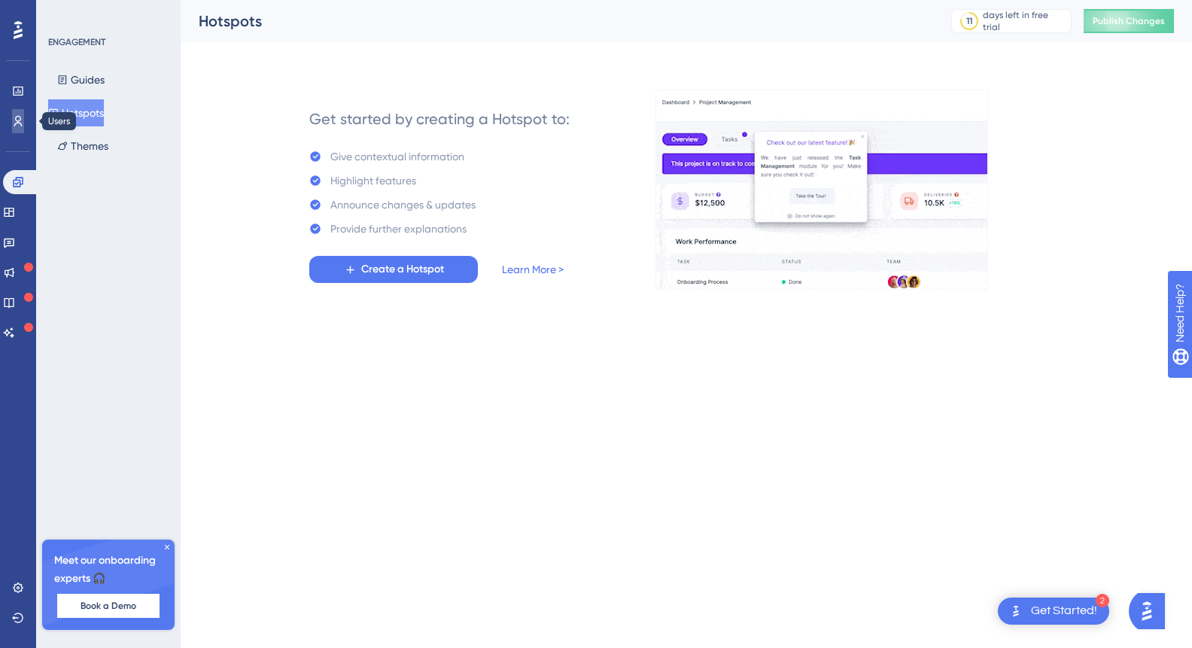
click at [21, 122] on icon at bounding box center [18, 121] width 12 height 12
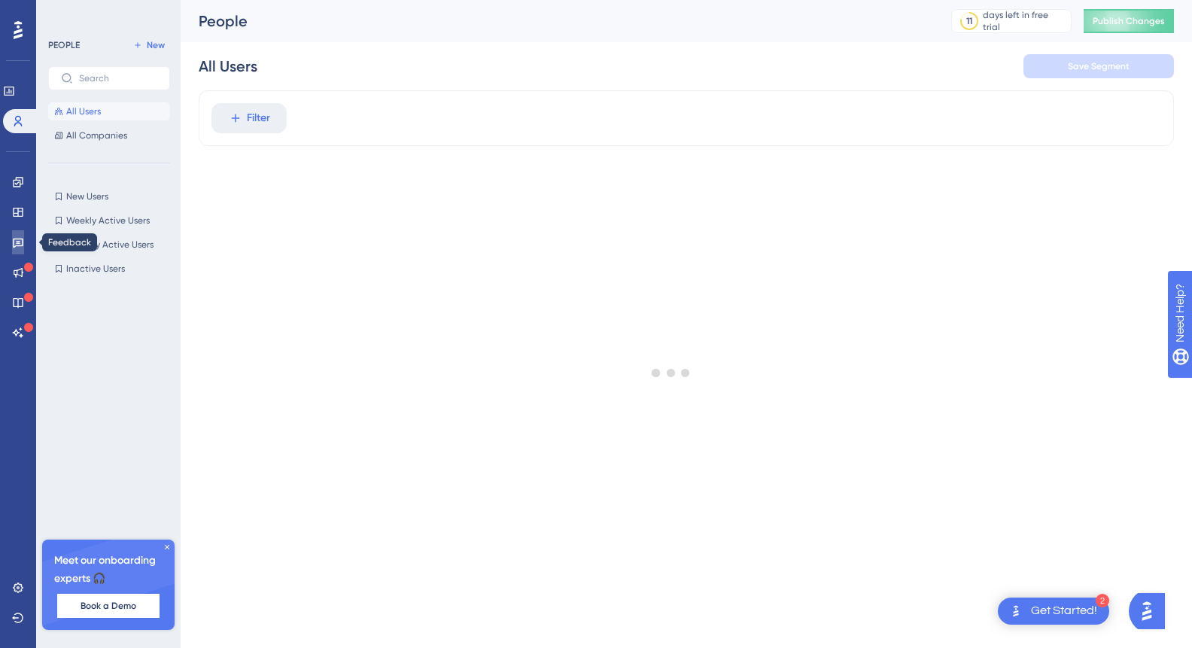
click at [21, 240] on icon at bounding box center [18, 242] width 12 height 12
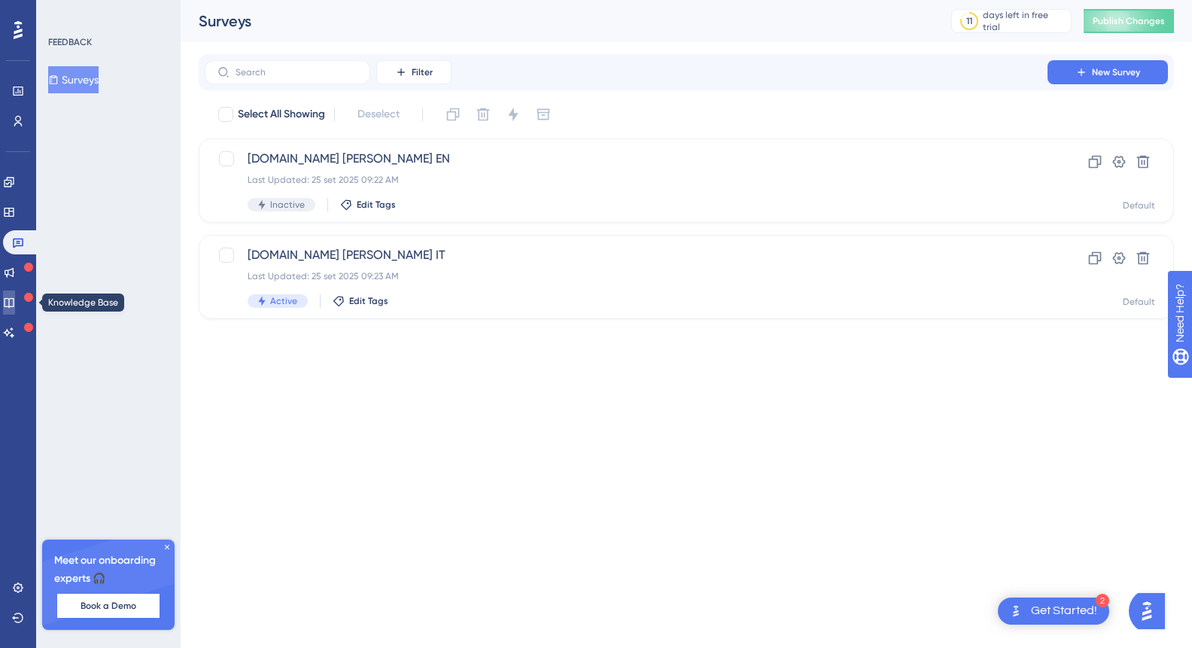
click at [14, 303] on icon at bounding box center [9, 303] width 10 height 10
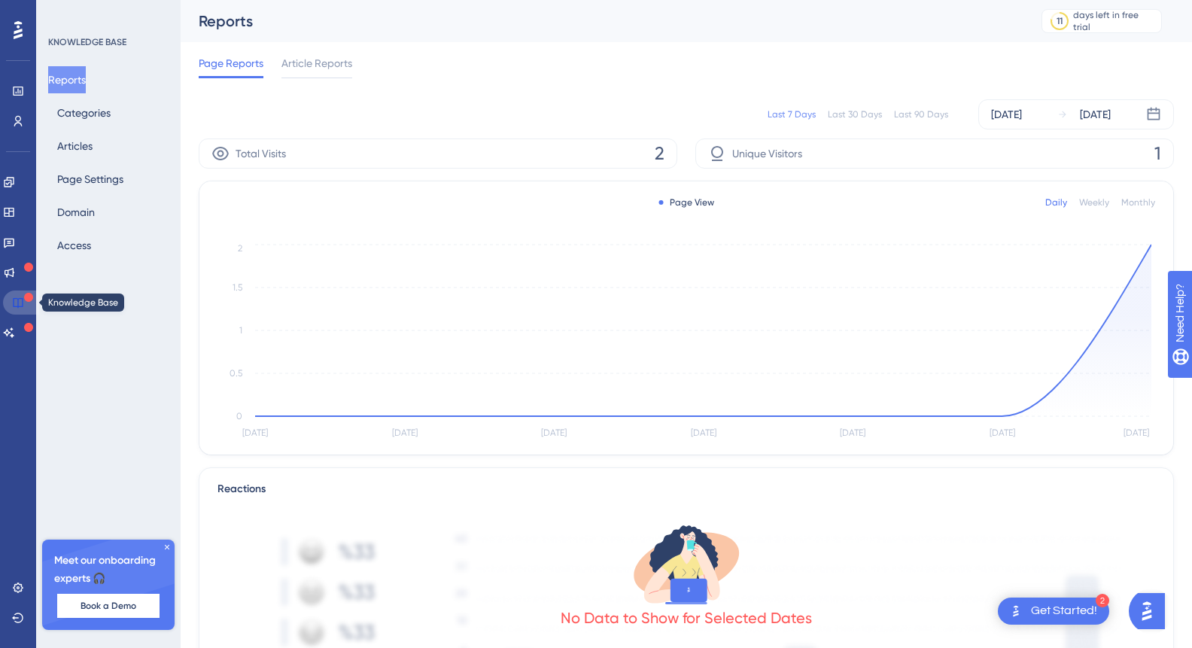
click at [18, 300] on icon at bounding box center [18, 303] width 10 height 10
click at [86, 147] on button "Articles" at bounding box center [74, 145] width 53 height 27
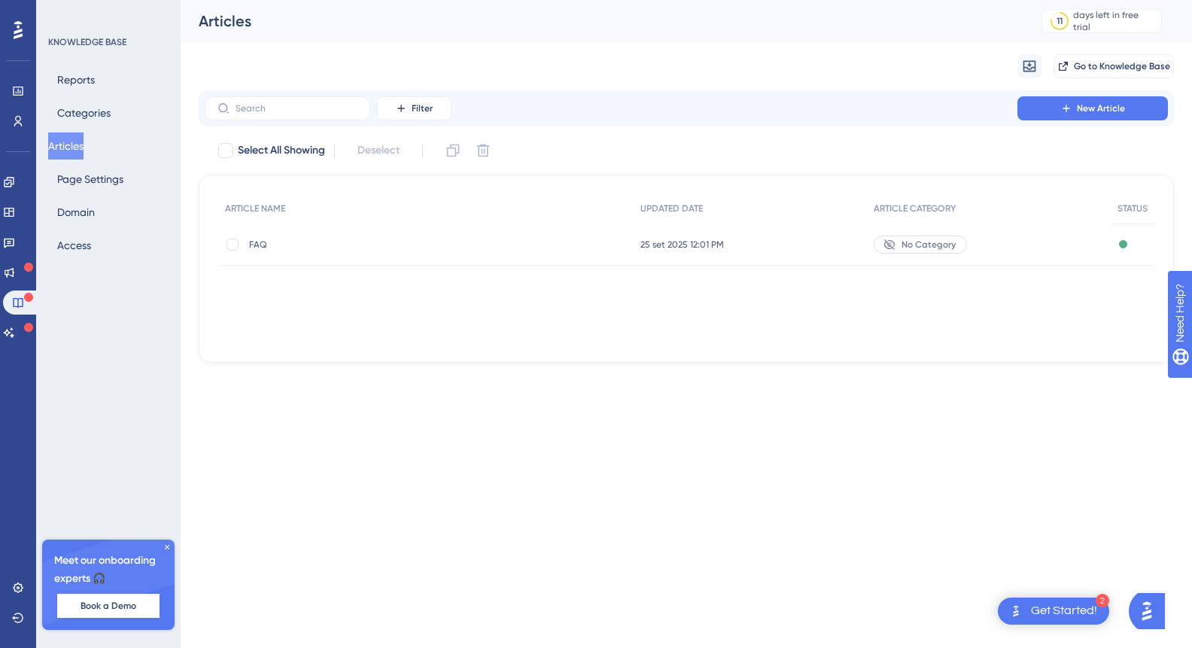
click at [266, 242] on span "FAQ" at bounding box center [369, 245] width 241 height 12
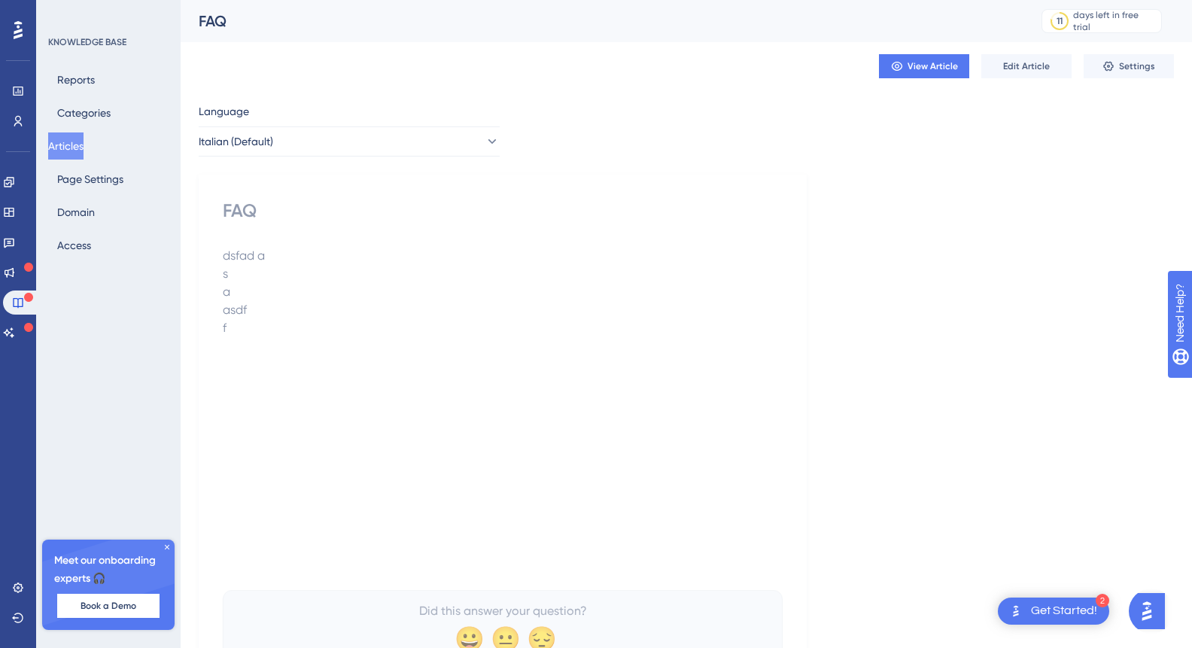
click at [377, 315] on p "asdf" at bounding box center [503, 310] width 560 height 18
click at [927, 68] on span "View Article" at bounding box center [933, 66] width 50 height 12
